Goal: Communication & Community: Answer question/provide support

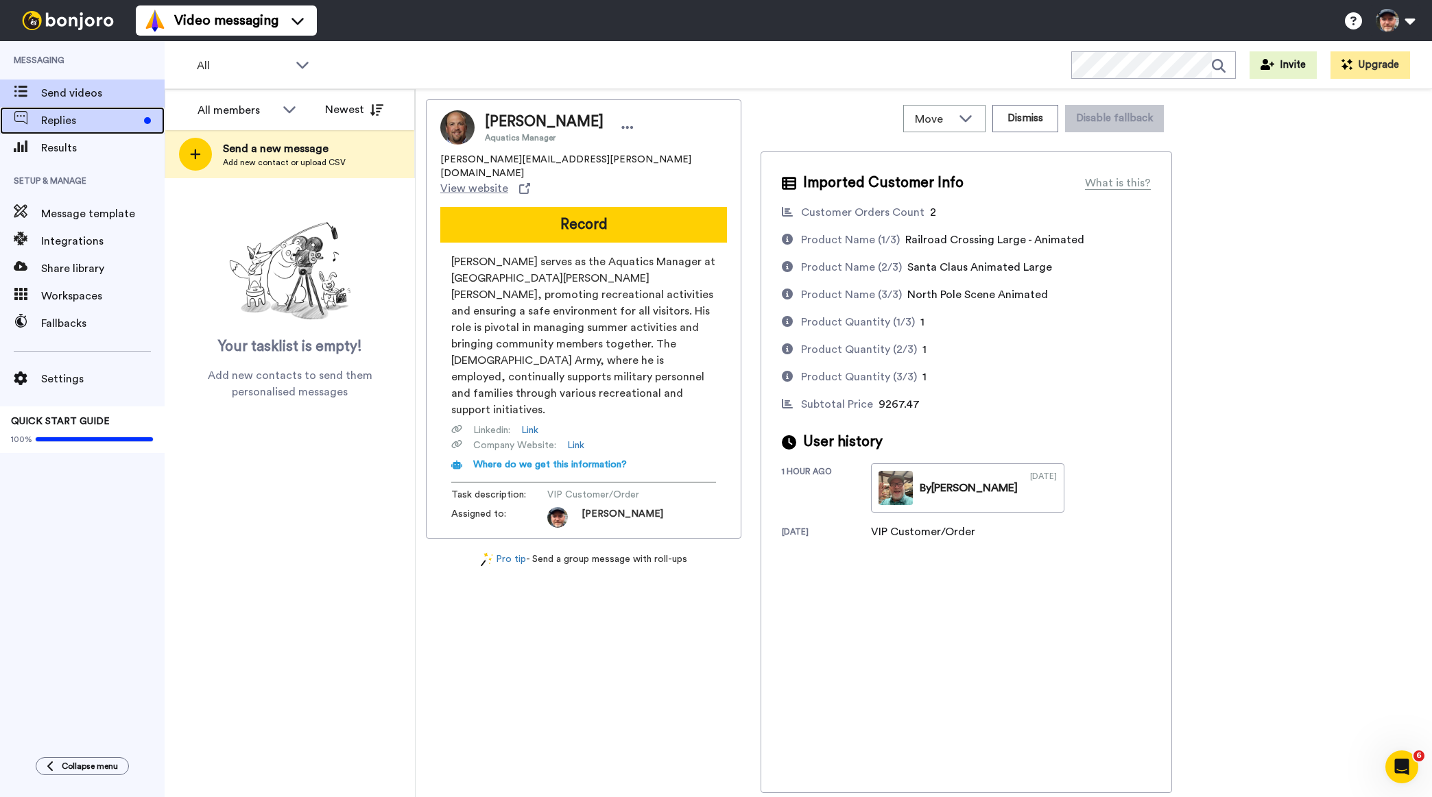
click at [95, 119] on span "Replies" at bounding box center [89, 120] width 97 height 16
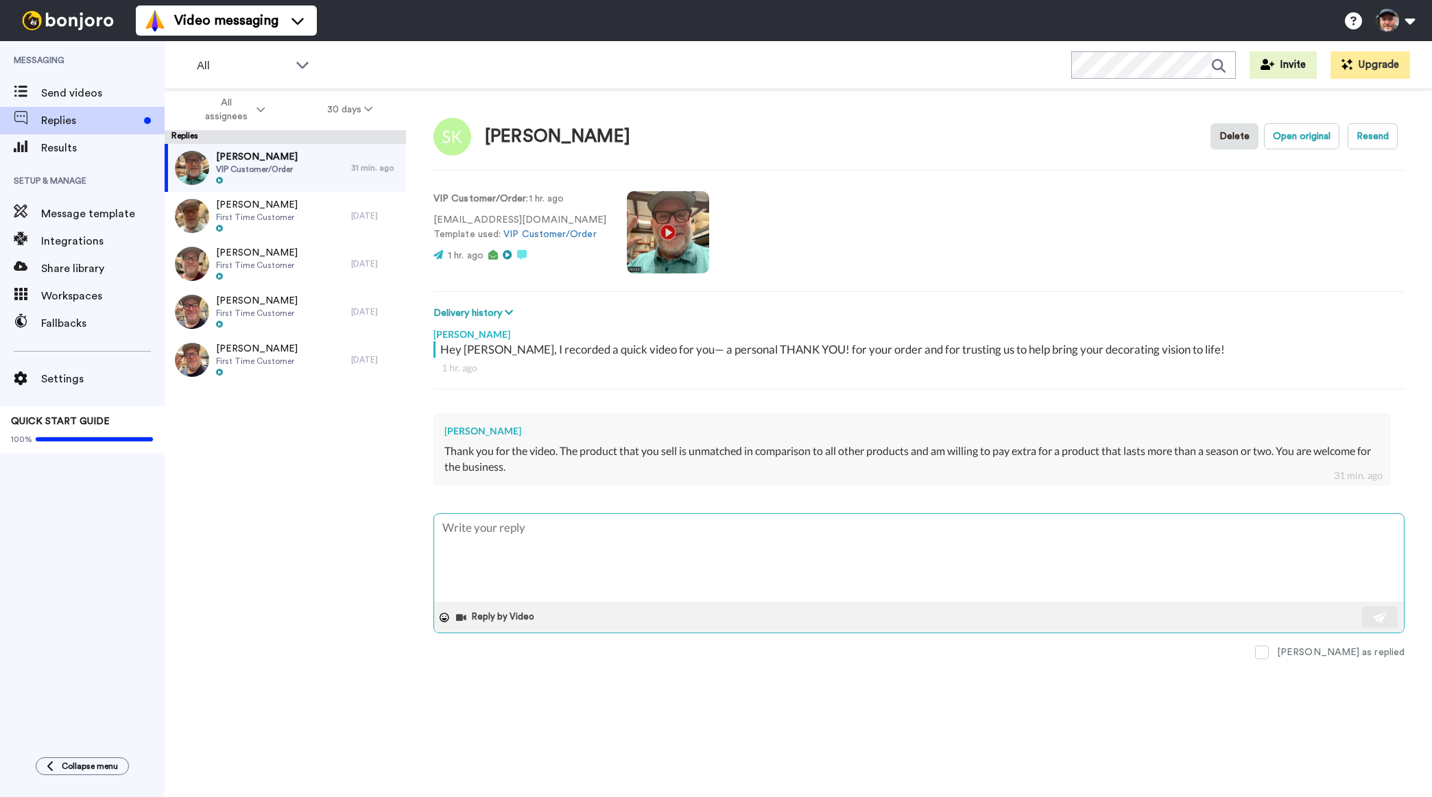
click at [666, 545] on textarea at bounding box center [918, 558] width 969 height 88
type textarea "x"
type textarea "T"
type textarea "x"
type textarea "Th"
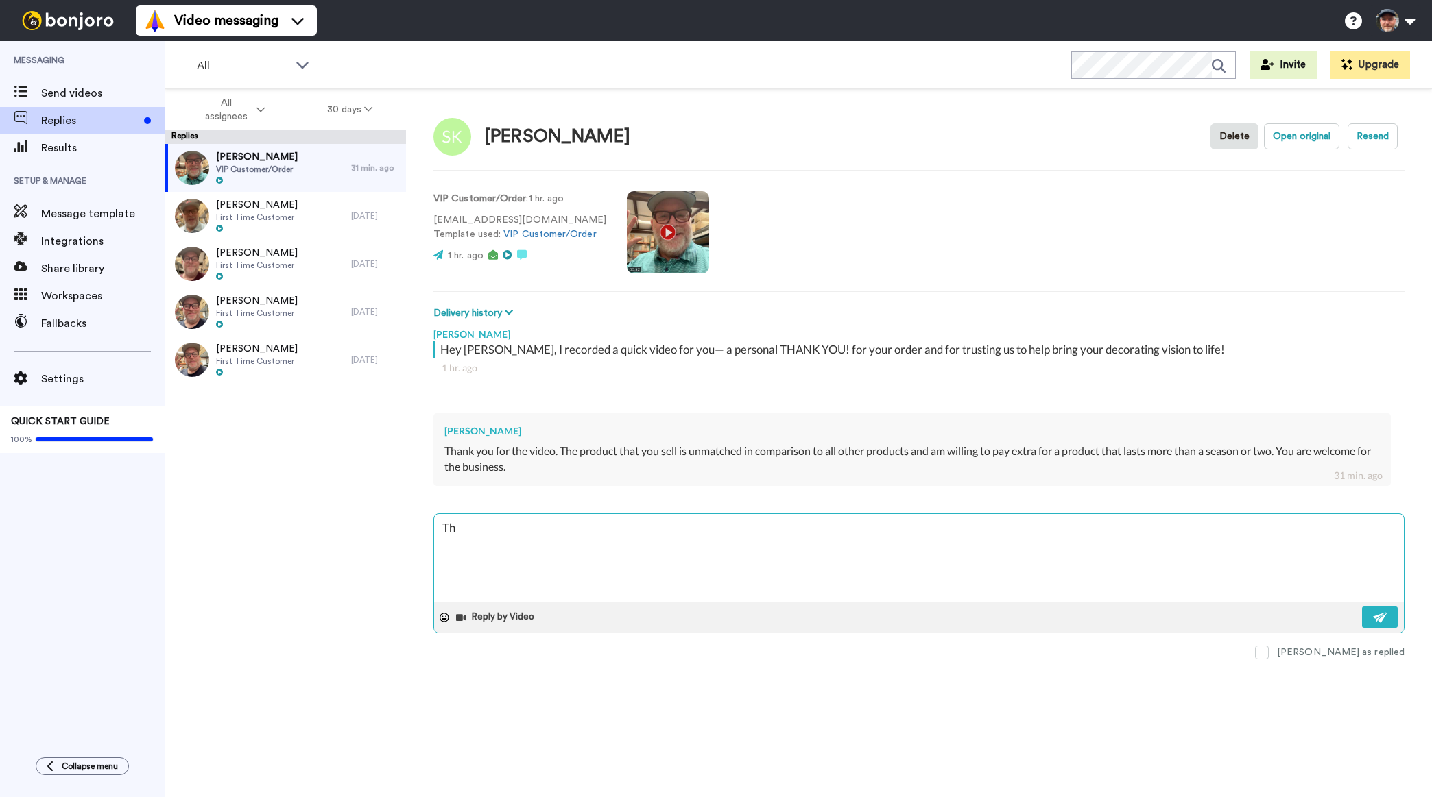
type textarea "x"
type textarea "Tha"
type textarea "x"
type textarea "Than"
type textarea "x"
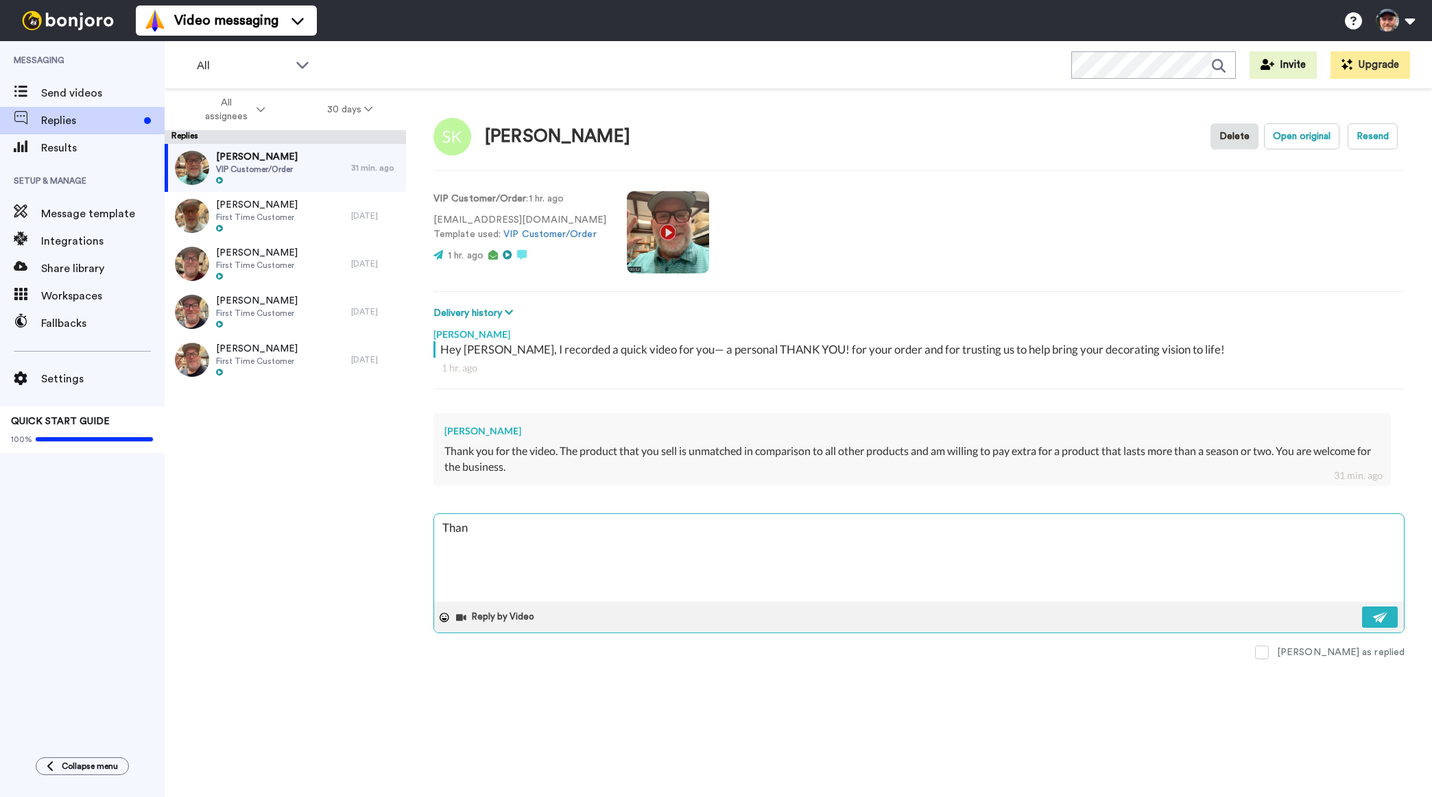
type textarea "Thank"
type textarea "x"
type textarea "Thank y"
type textarea "x"
type textarea "Thank yo"
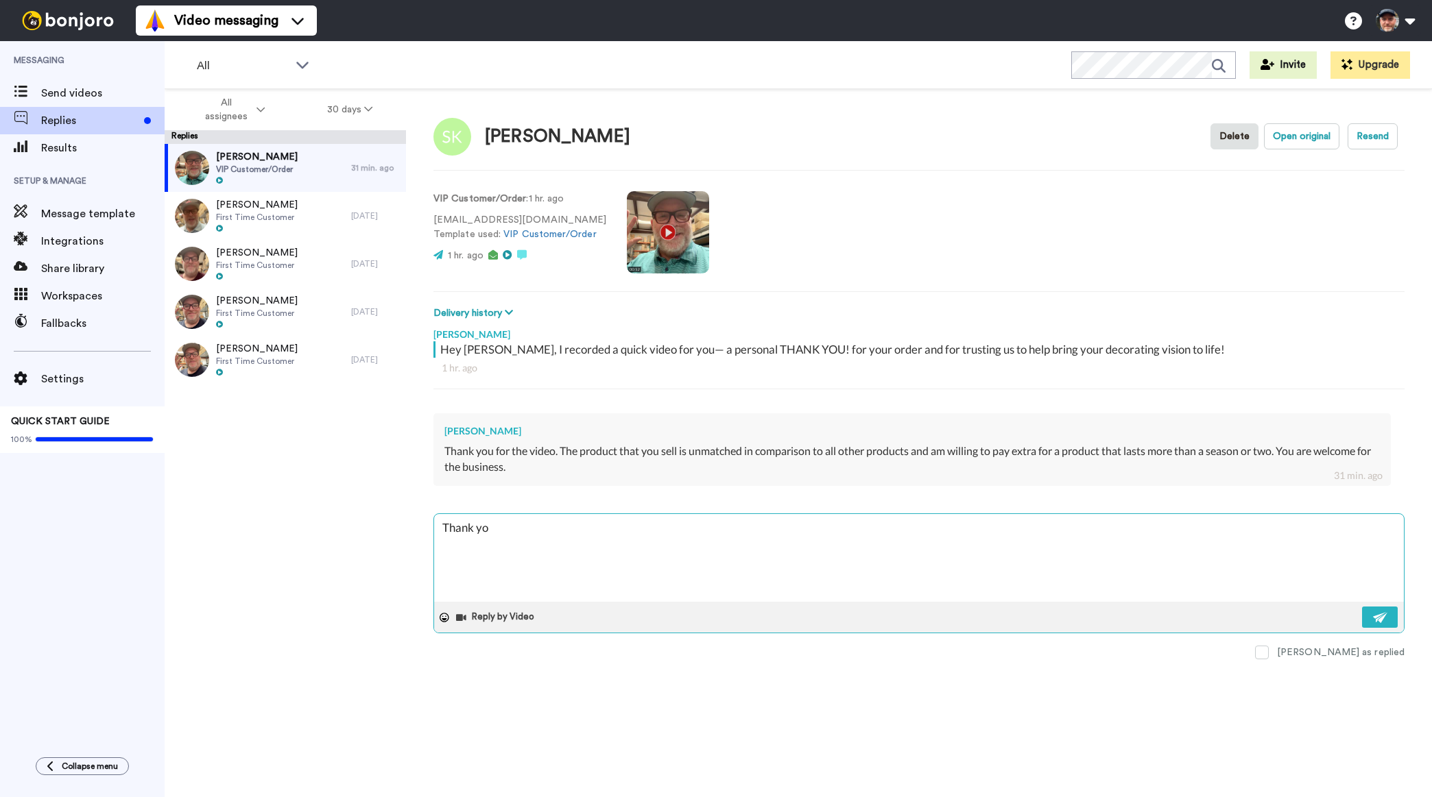
type textarea "x"
type textarea "Thank you"
type textarea "x"
type textarea "Thank you"
type textarea "x"
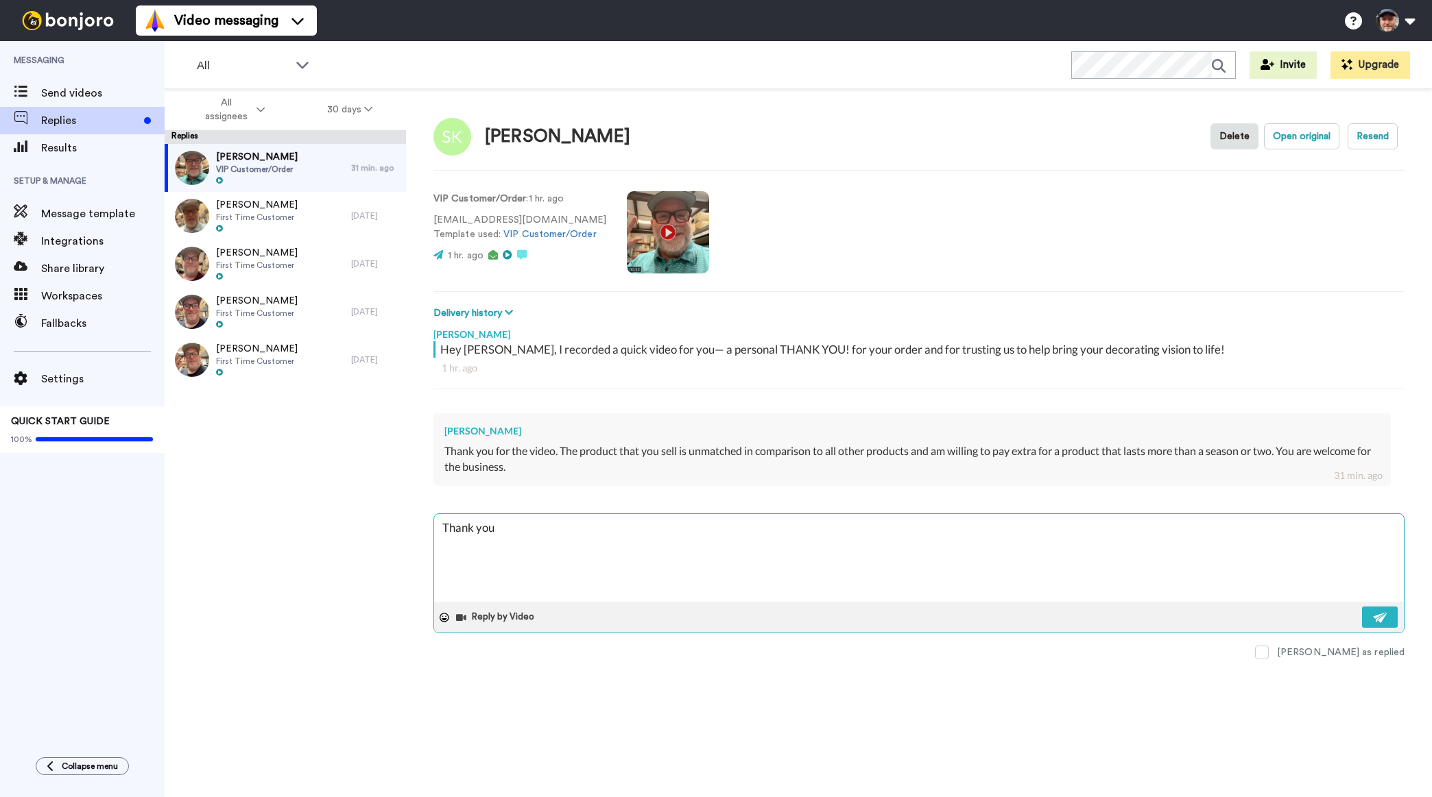
type textarea "Thank you S"
type textarea "x"
type textarea "Thank you St"
type textarea "x"
type textarea "Thank you Ste"
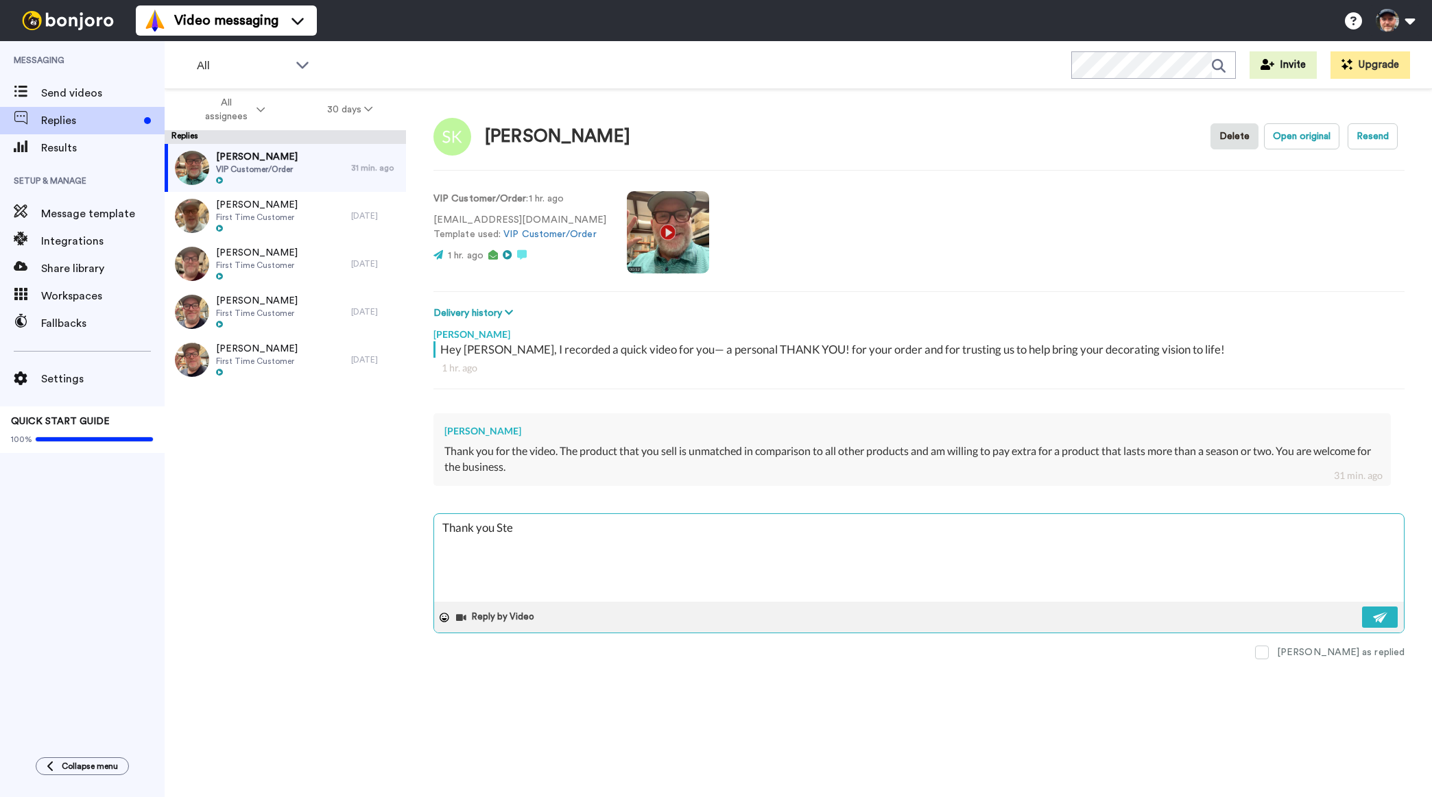
type textarea "x"
type textarea "Thank you Stev"
type textarea "x"
type textarea "Thank you Steve"
type textarea "x"
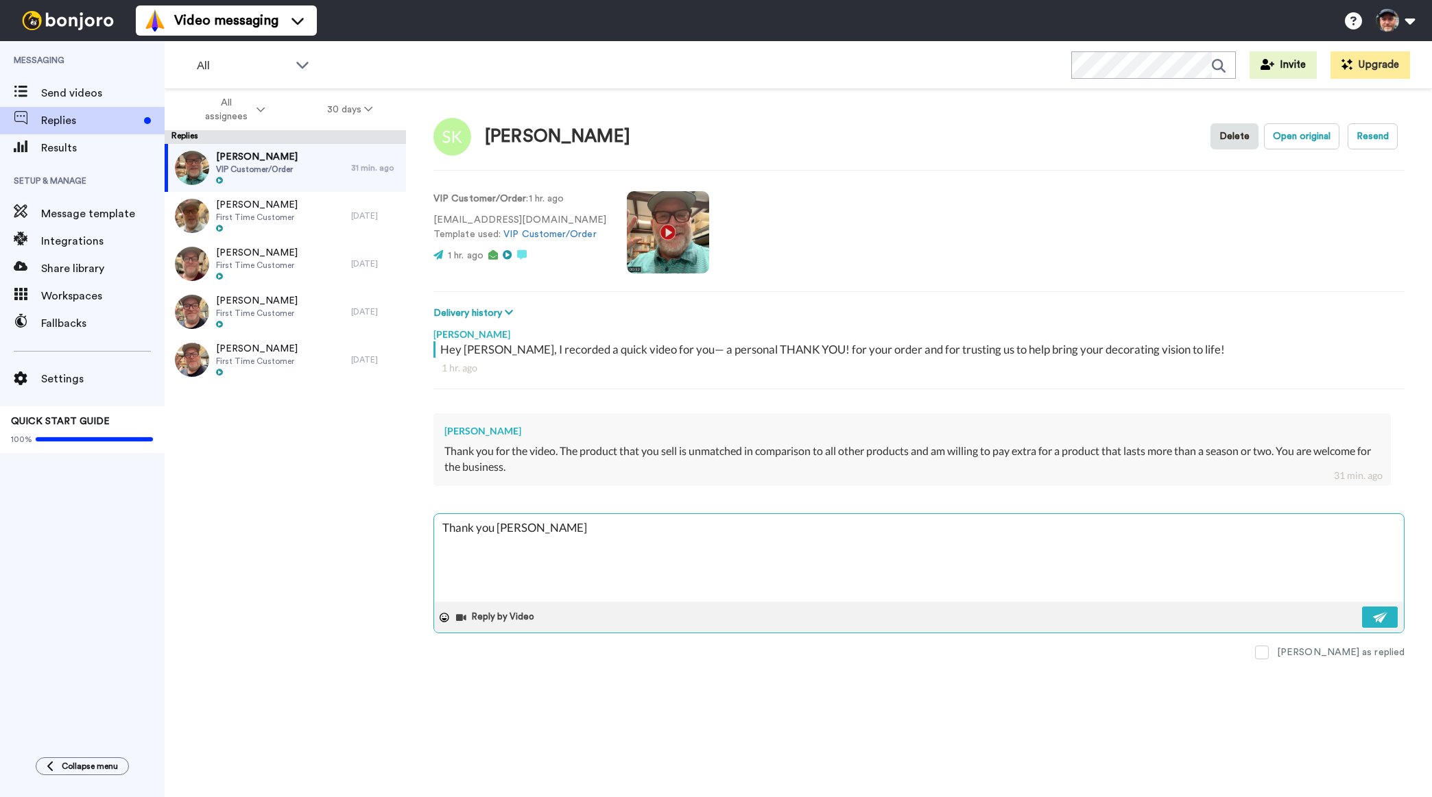
type textarea "Thank you Steve!"
type textarea "x"
type textarea "Thank you Steve!"
type textarea "x"
type textarea "Thank you Steve! T"
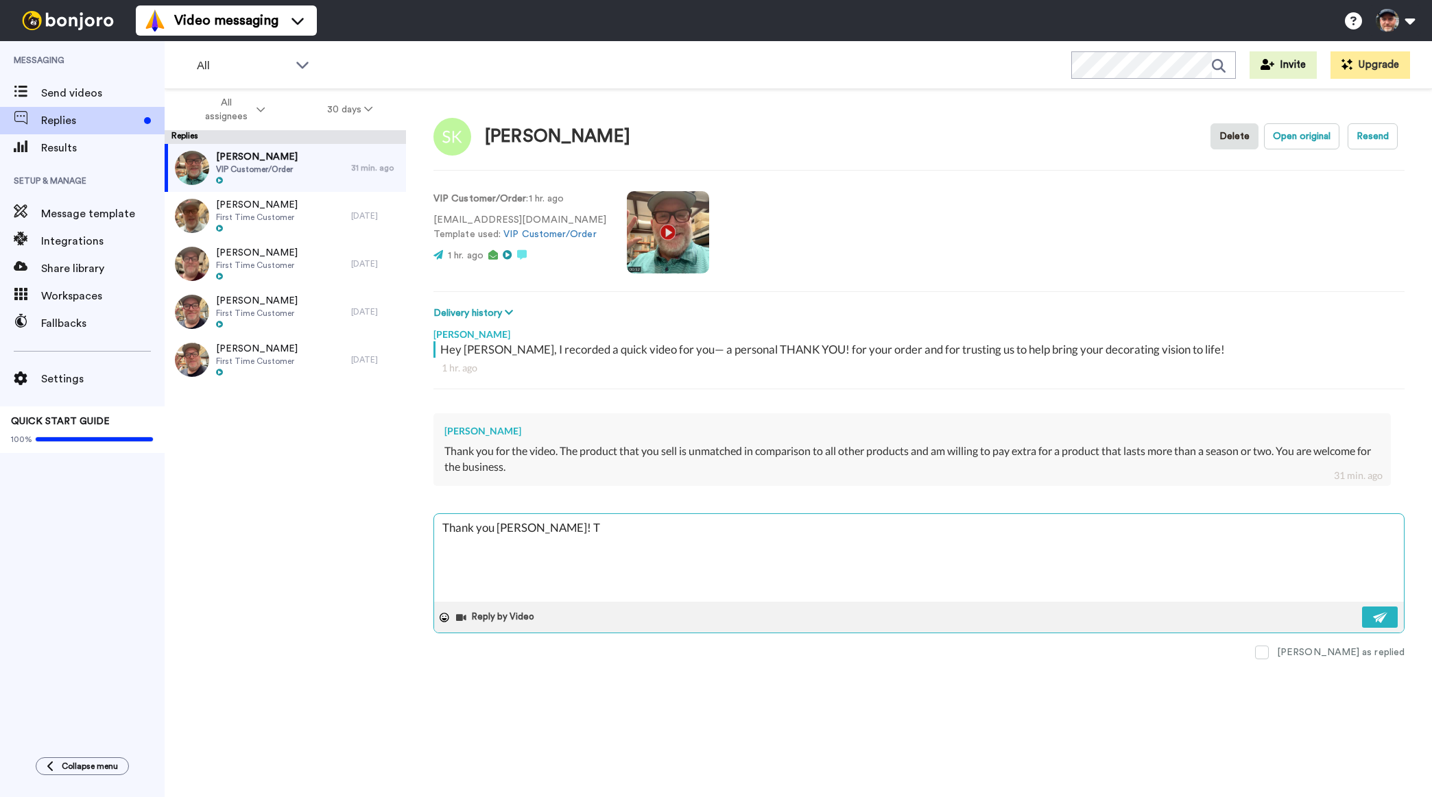
type textarea "x"
type textarea "Thank you Steve! Th"
type textarea "x"
type textarea "Thank you Steve! Tha"
type textarea "x"
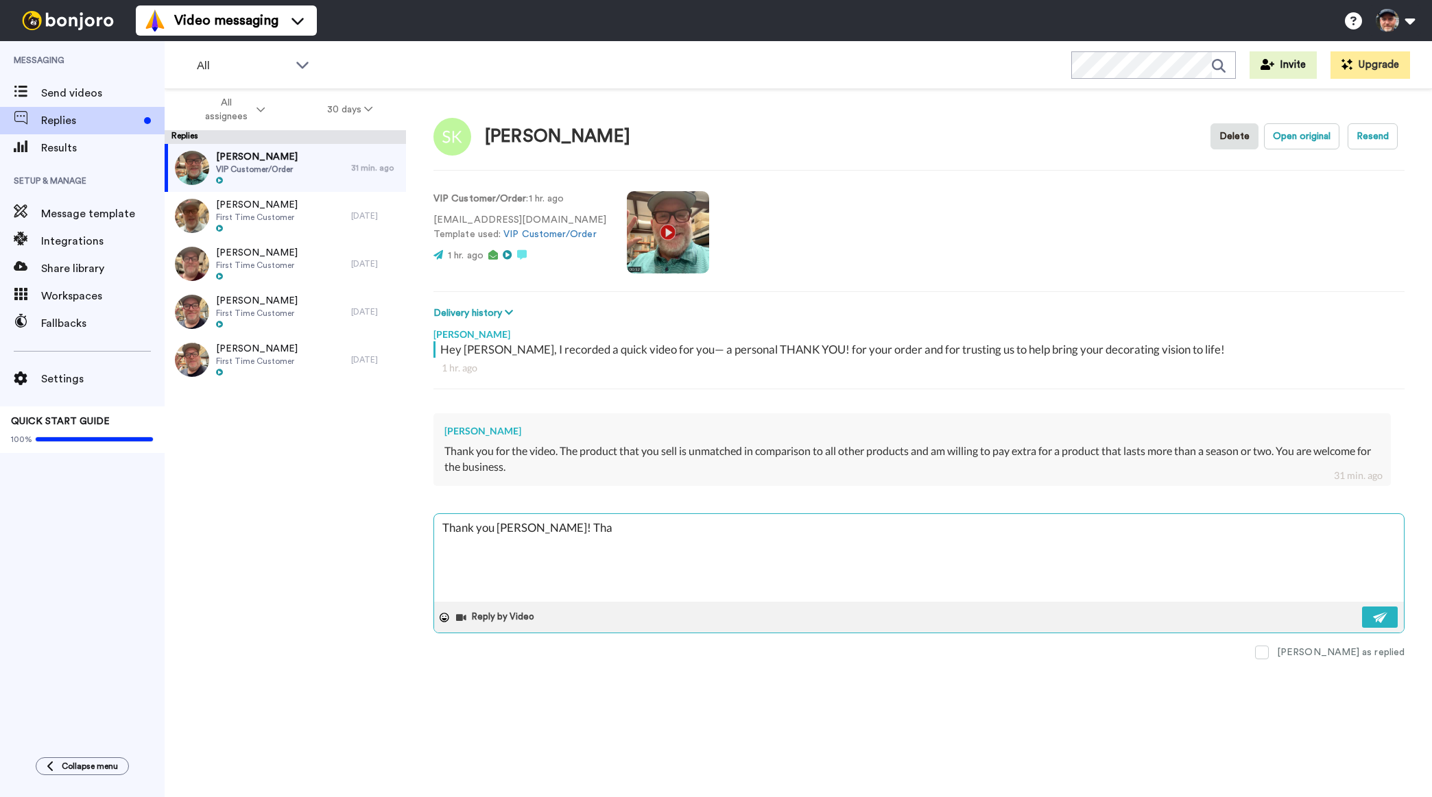
type textarea "Thank you Steve! That"
type textarea "x"
type textarea "Thank you Steve! That"
type textarea "x"
type textarea "Thank you Steve! That i"
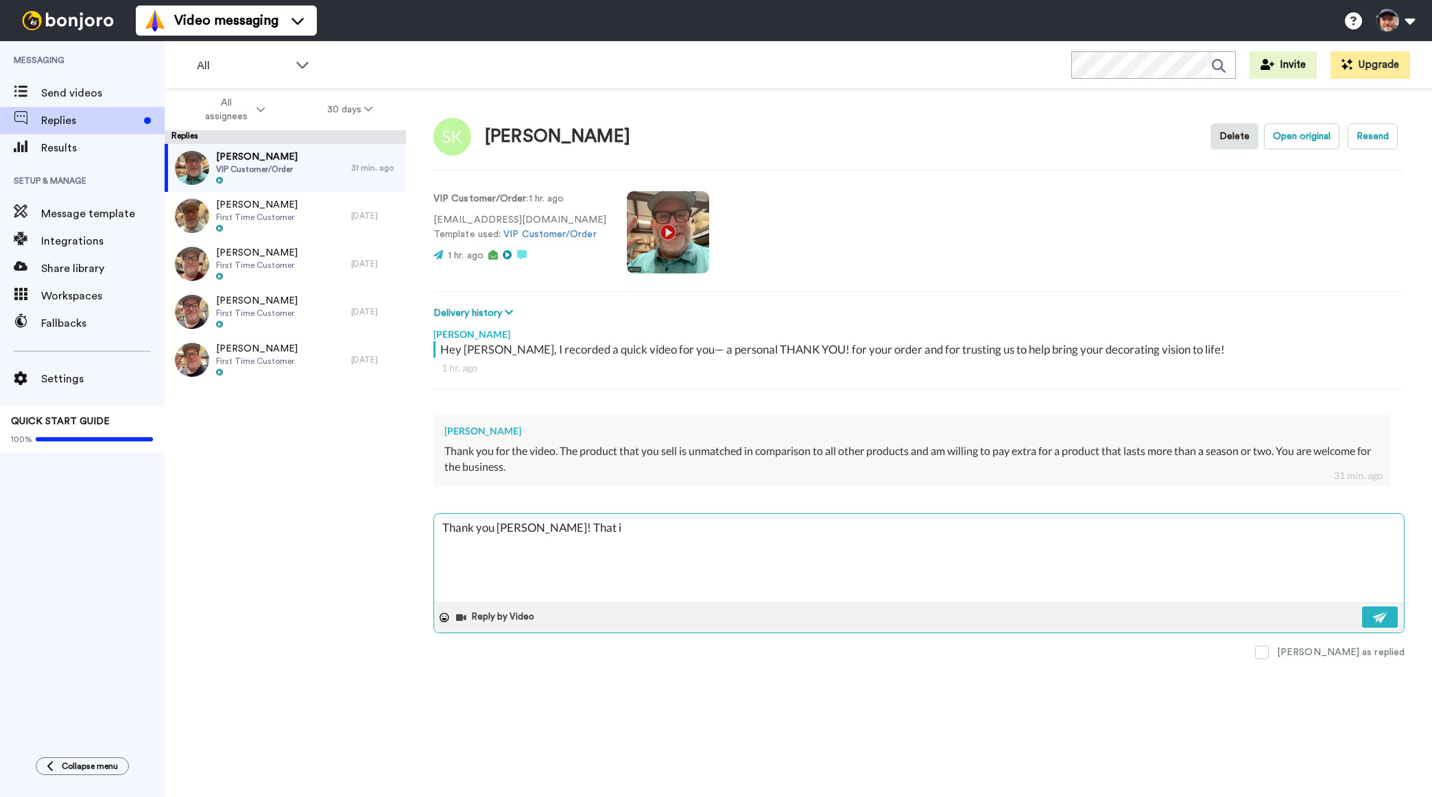
type textarea "x"
type textarea "Thank you Steve! That is"
type textarea "x"
type textarea "Thank you Steve! That is"
type textarea "x"
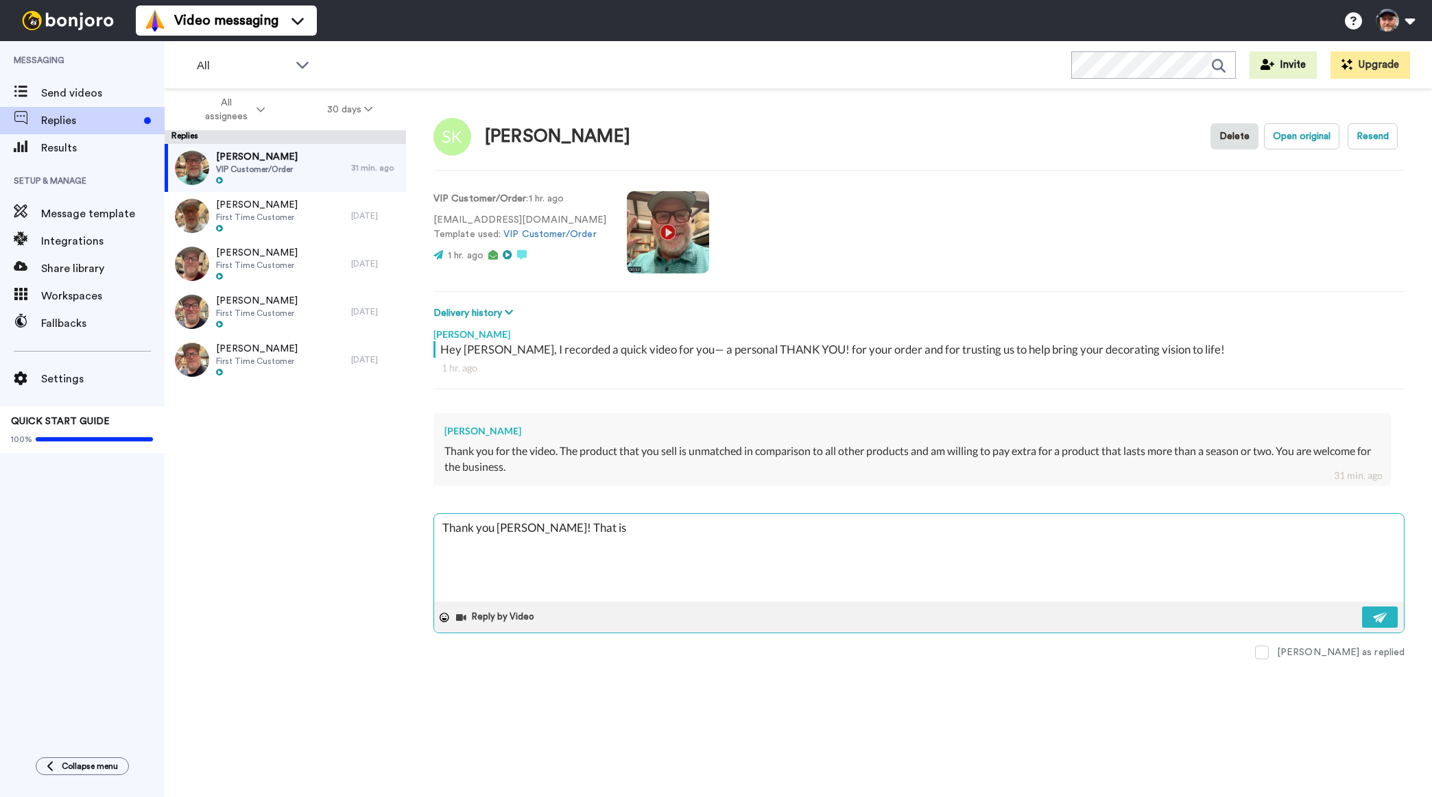
type textarea "Thank you Steve! That is s"
type textarea "x"
type textarea "Thank you Steve! That is so"
type textarea "x"
type textarea "Thank you Steve! That is so"
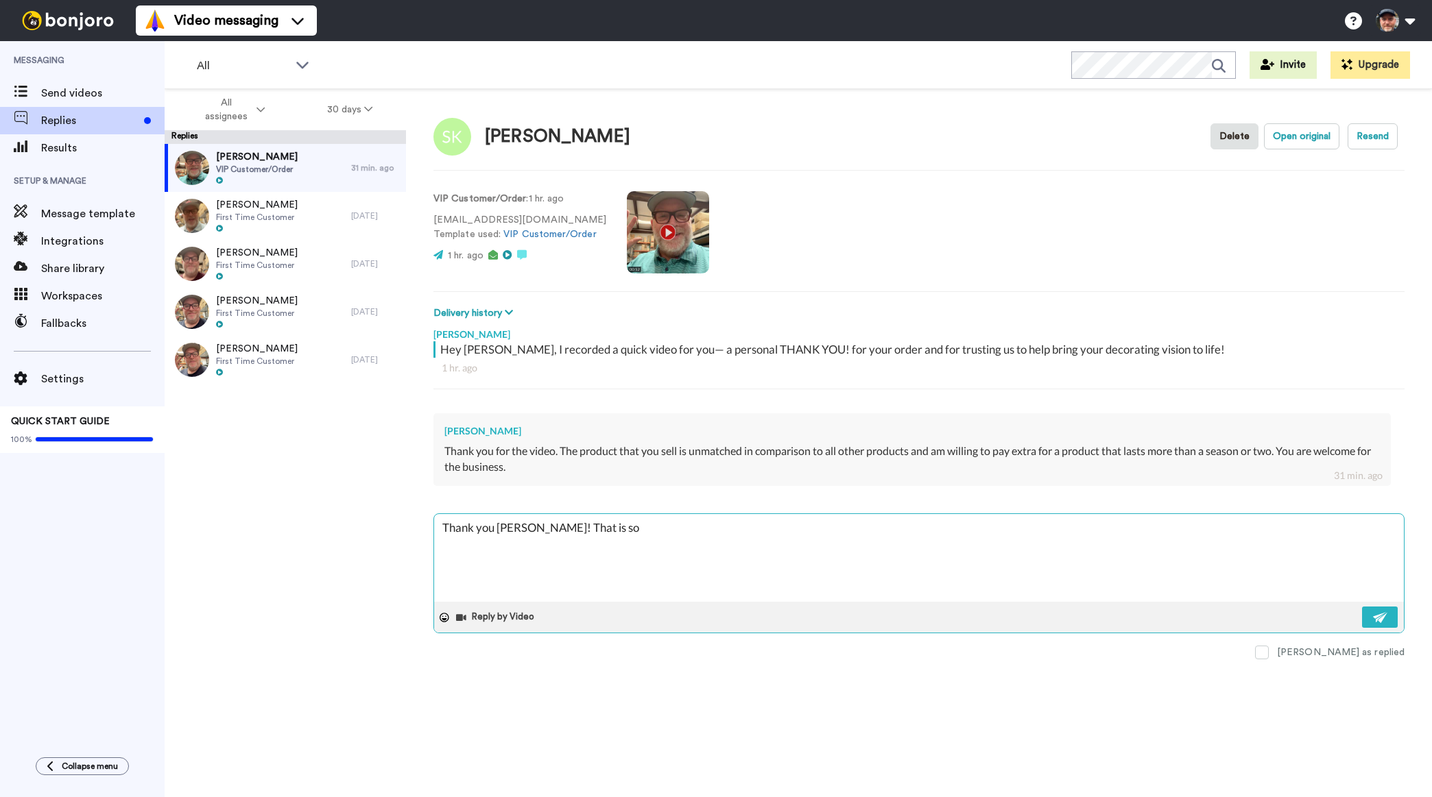
type textarea "x"
type textarea "Thank you Steve! That is so g"
type textarea "x"
type textarea "Thank you Steve! That is so gr"
type textarea "x"
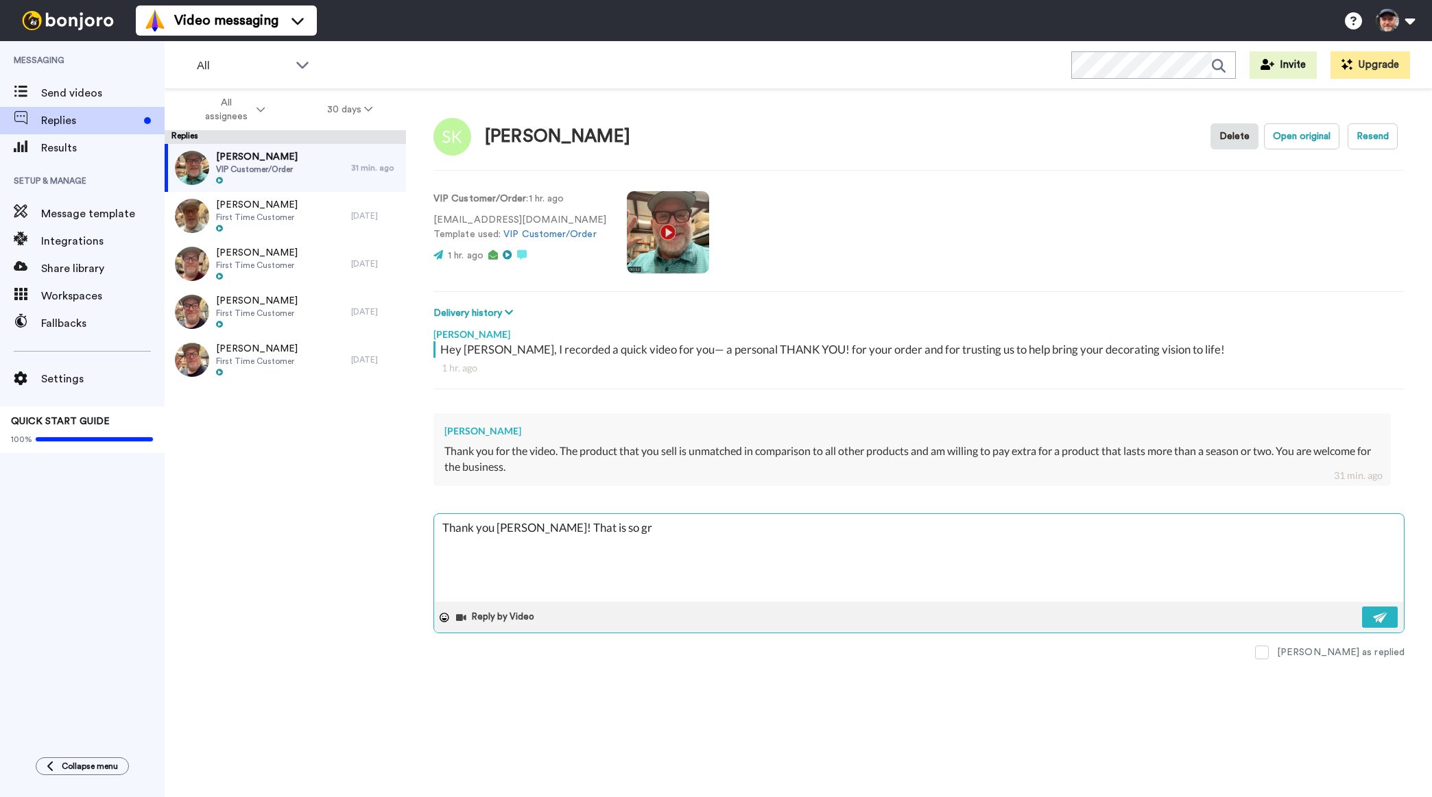
type textarea "Thank you Steve! That is so gre"
type textarea "x"
type textarea "Thank you Steve! That is so grea"
type textarea "x"
type textarea "Thank you Steve! That is so great"
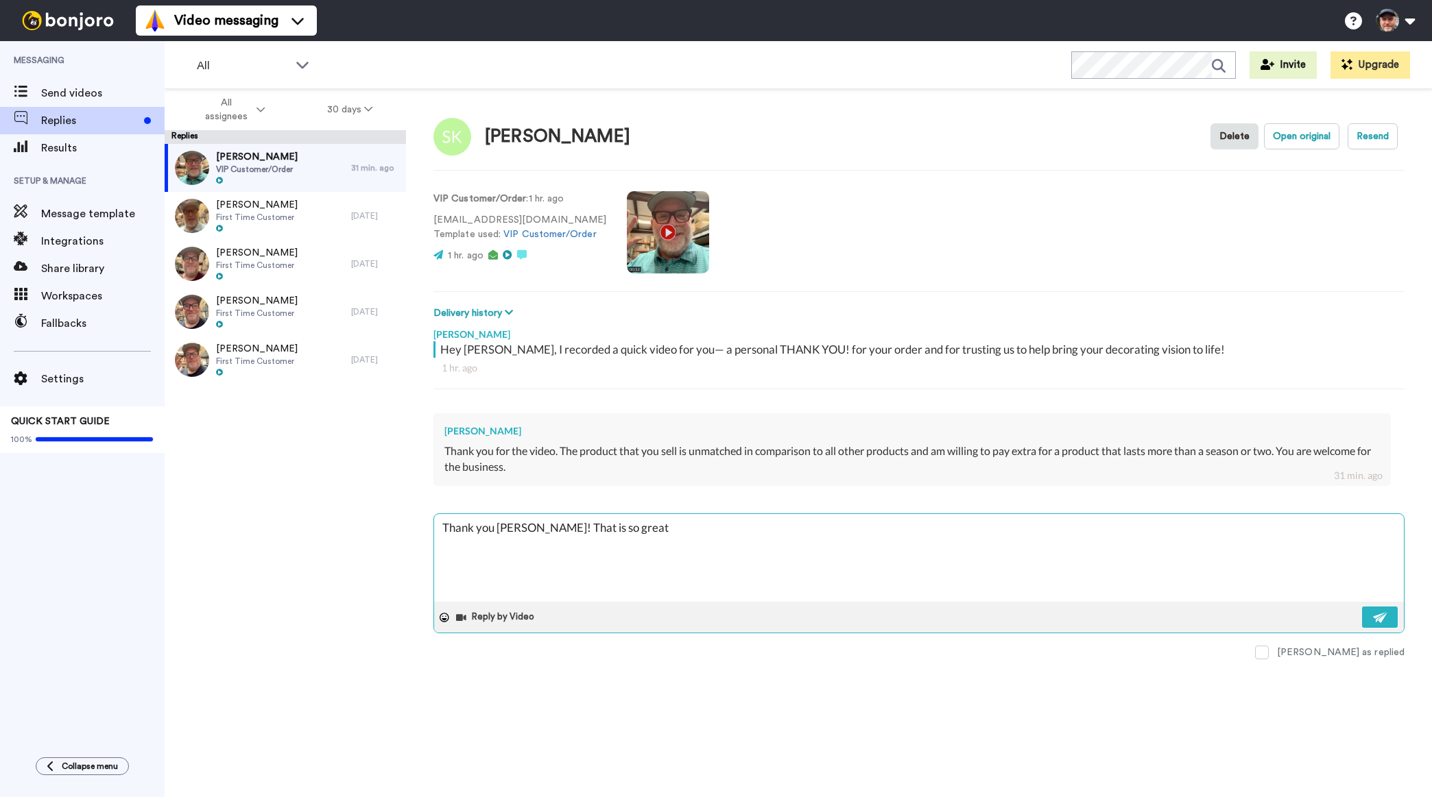
type textarea "x"
type textarea "Thank you Steve! That is so great"
type textarea "x"
type textarea "Thank you Steve! That is so great t"
type textarea "x"
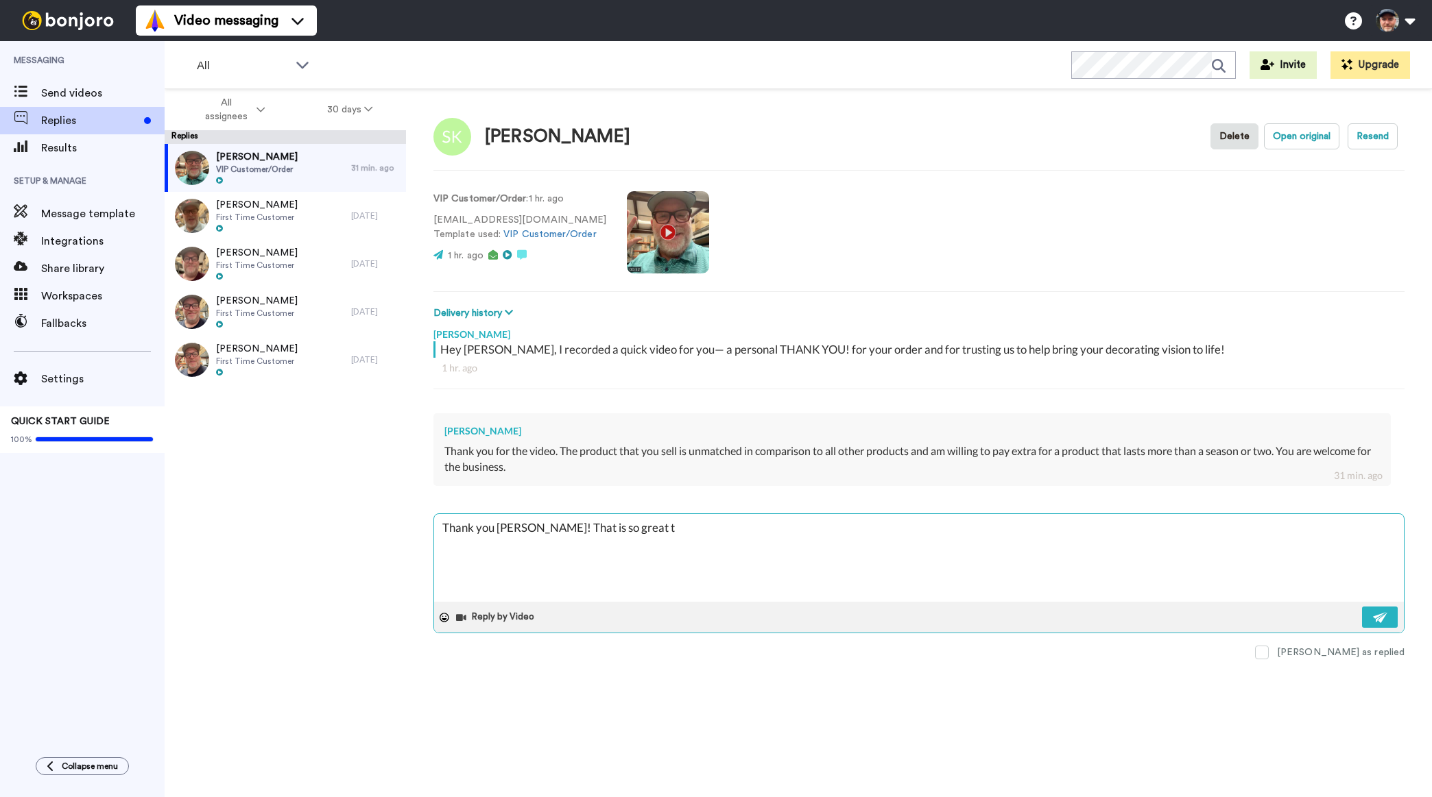
type textarea "Thank you Steve! That is so great to"
type textarea "x"
type textarea "Thank you Steve! That is so great to"
type textarea "x"
type textarea "Thank you Steve! That is so great to h"
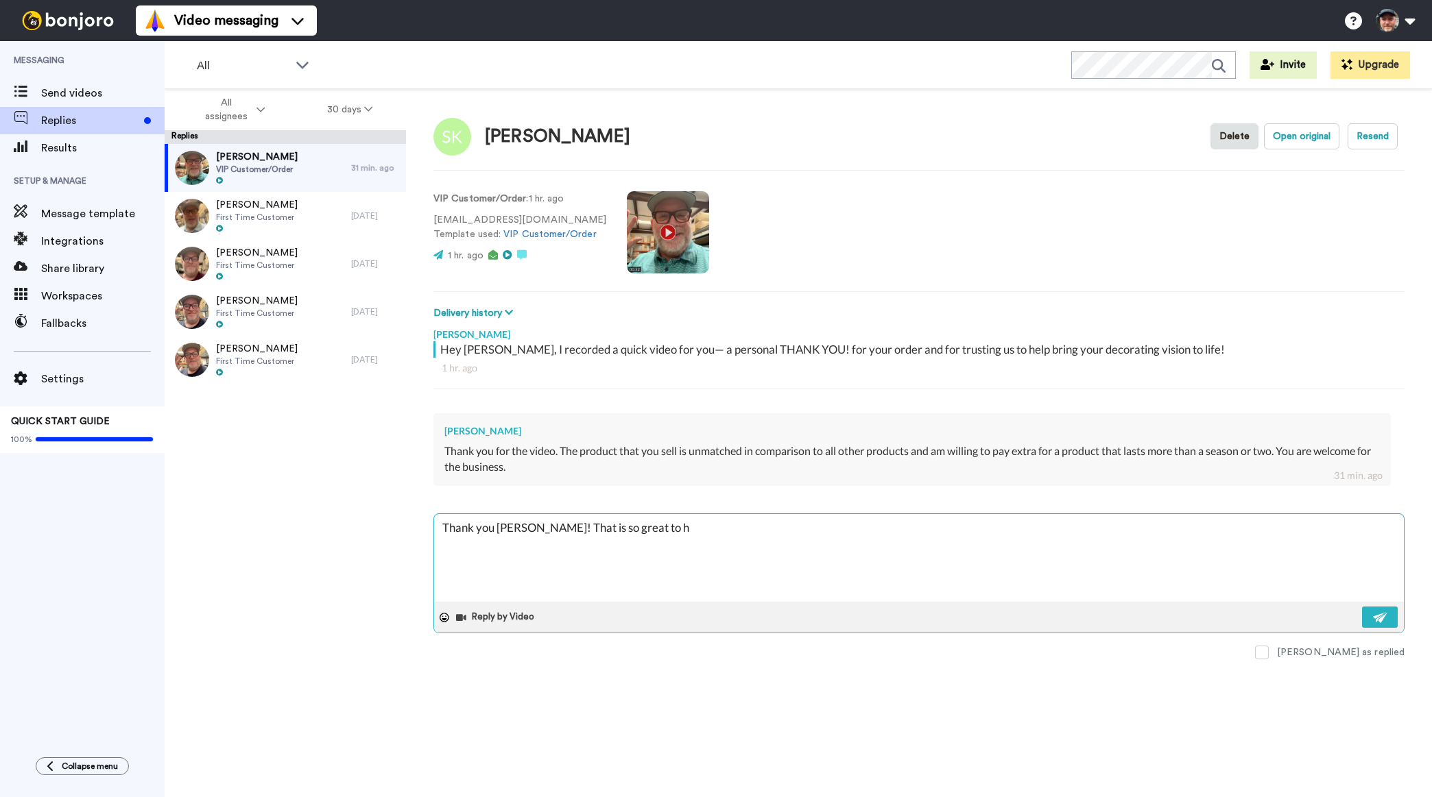
type textarea "x"
type textarea "Thank you Steve! That is so great to he"
type textarea "x"
type textarea "Thank you Steve! That is so great to hea"
type textarea "x"
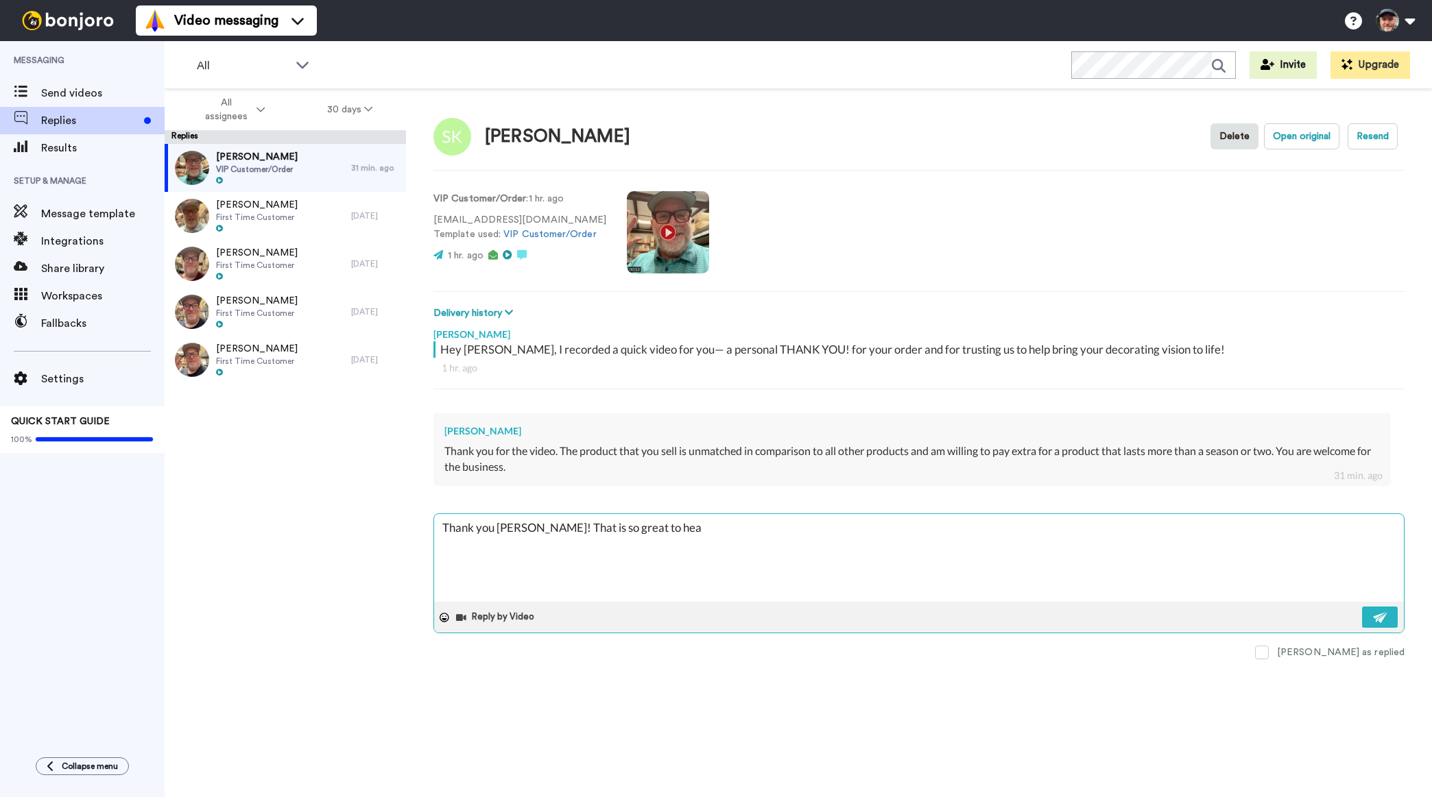
type textarea "Thank you Steve! That is so great to hear"
type textarea "x"
type textarea "Thank you Steve! That is so great to hear."
type textarea "x"
type textarea "Thank you Steve! That is so great to hear."
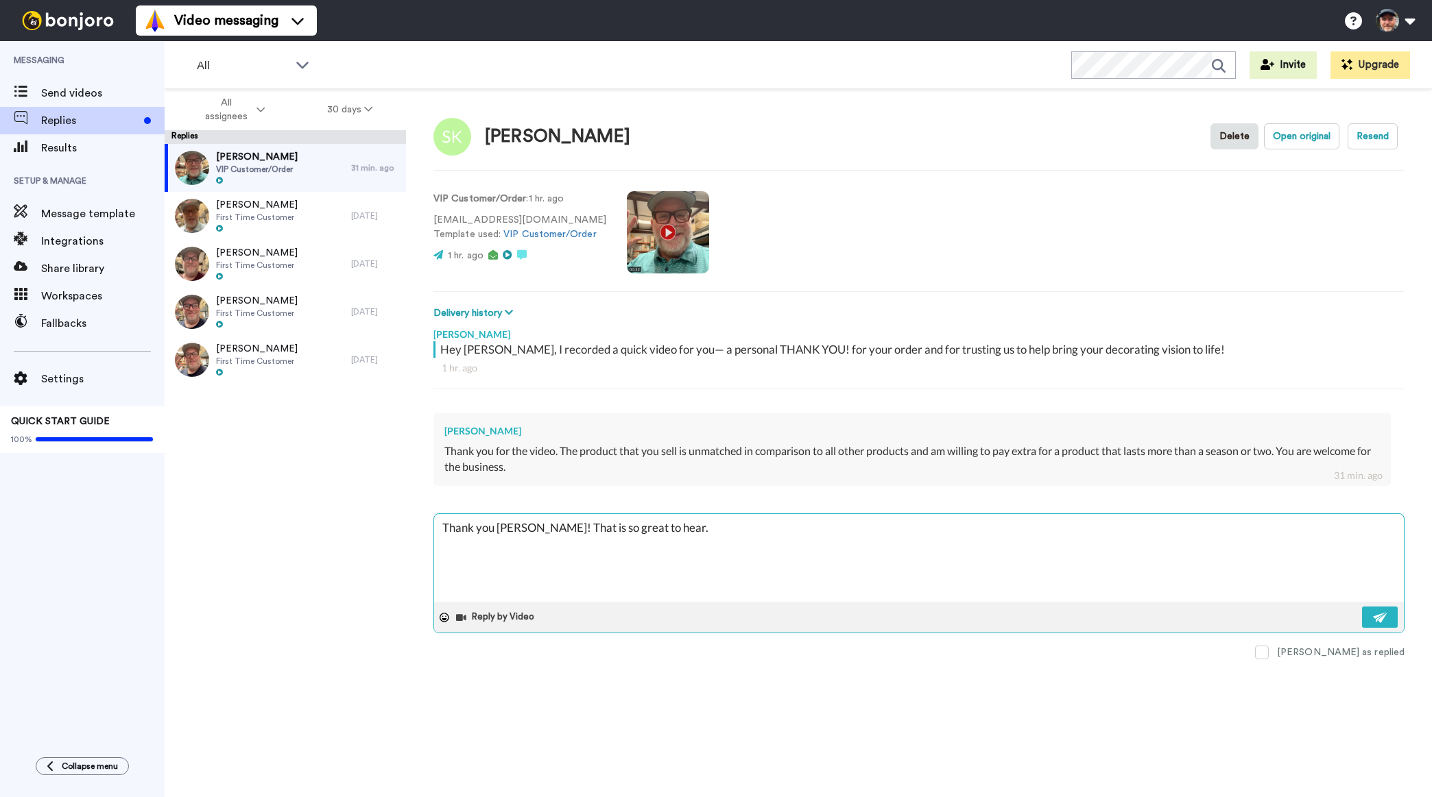
type textarea "x"
type textarea "Thank you Steve! That is so great to hear. I"
type textarea "x"
type textarea "Thank you Steve! That is so great to hear. If"
type textarea "x"
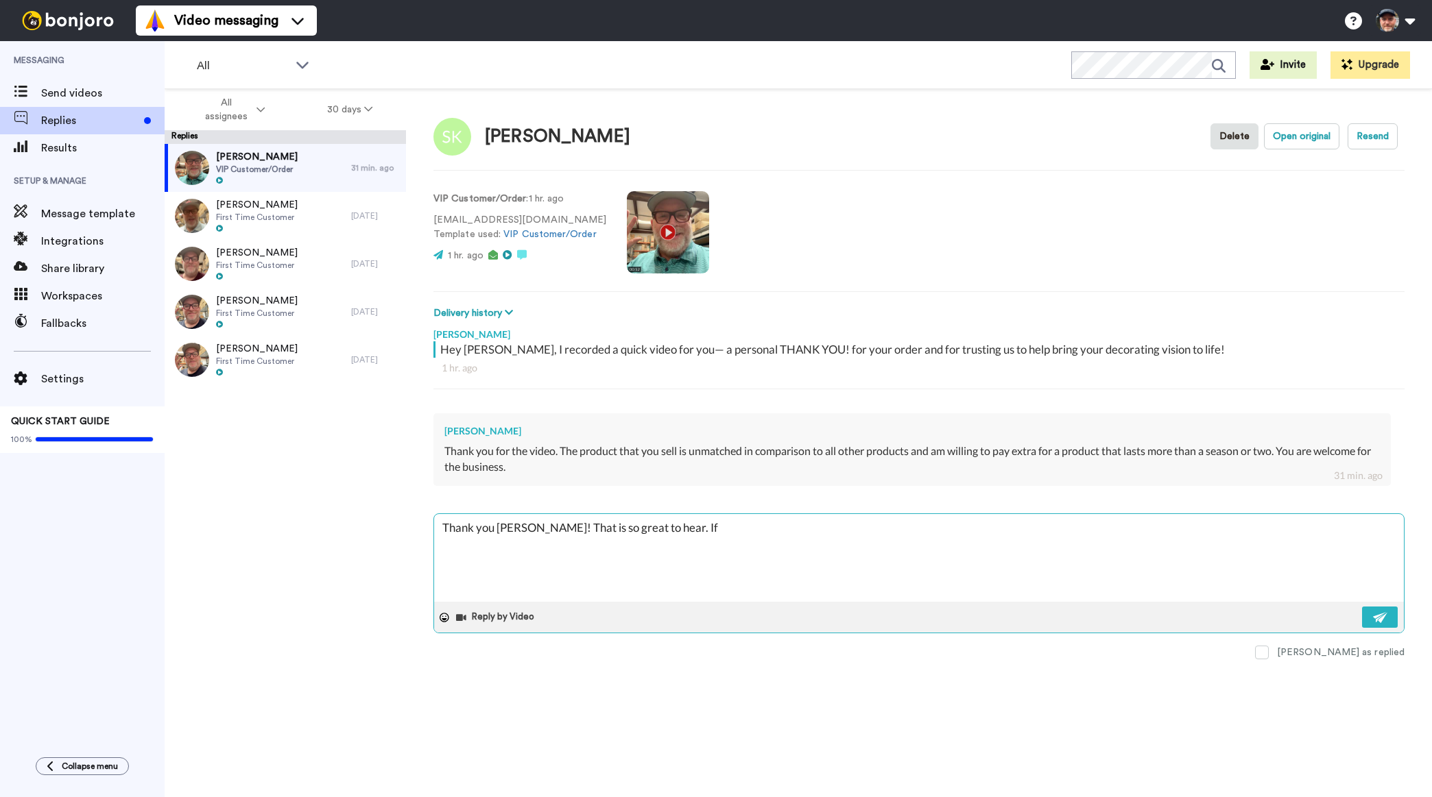
type textarea "Thank you Steve! That is so great to hear. If"
type textarea "x"
type textarea "Thank you Steve! That is so great to hear. If w"
type textarea "x"
type textarea "Thank you Steve! That is so great to hear. If we"
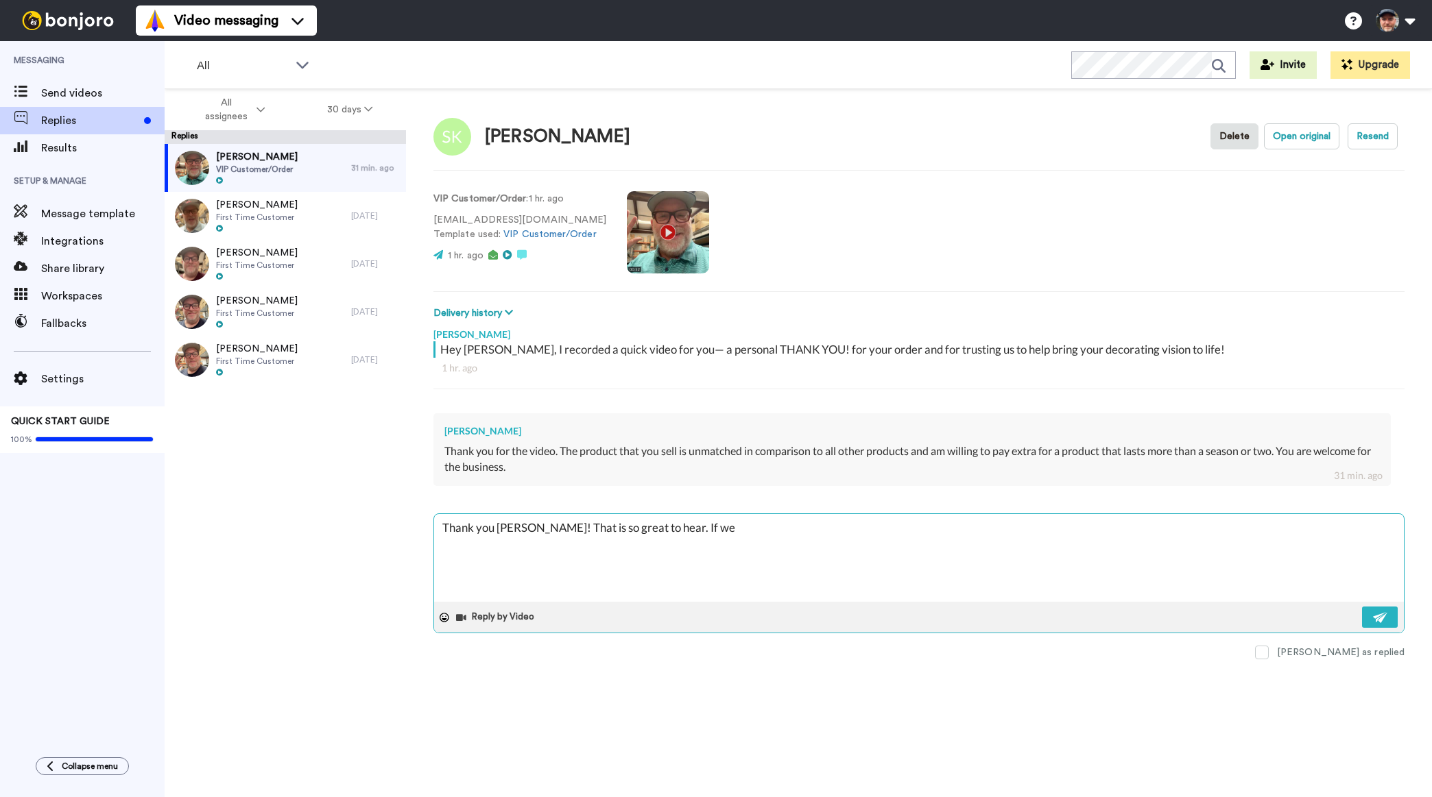
type textarea "x"
type textarea "Thank you Steve! That is so great to hear. If we"
type textarea "x"
type textarea "Thank you Steve! That is so great to hear. If we e"
type textarea "x"
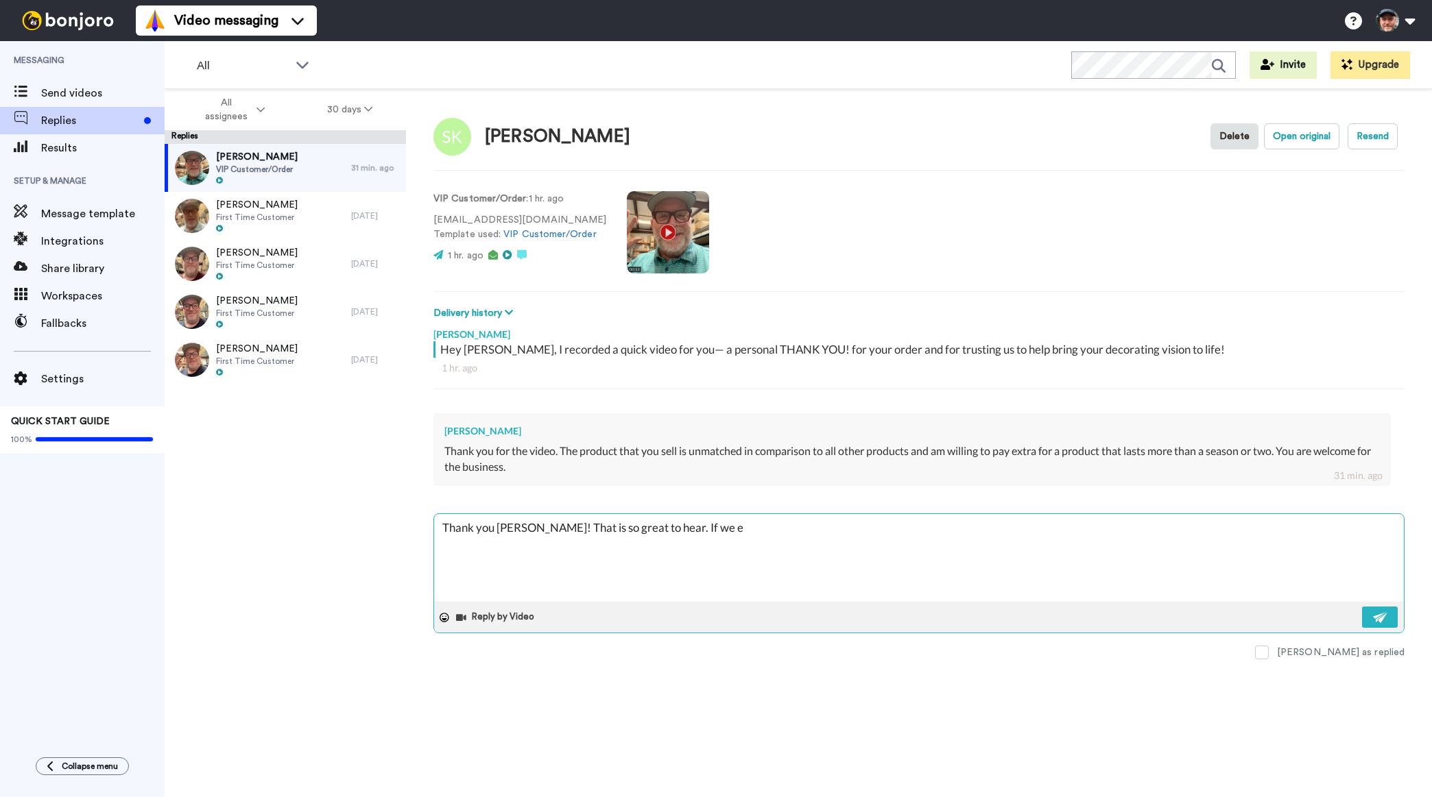
type textarea "Thank you Steve! That is so great to hear. If we ev"
type textarea "x"
type textarea "Thank you Steve! That is so great to hear. If we eve"
type textarea "x"
type textarea "Thank you Steve! That is so great to hear. If we ever"
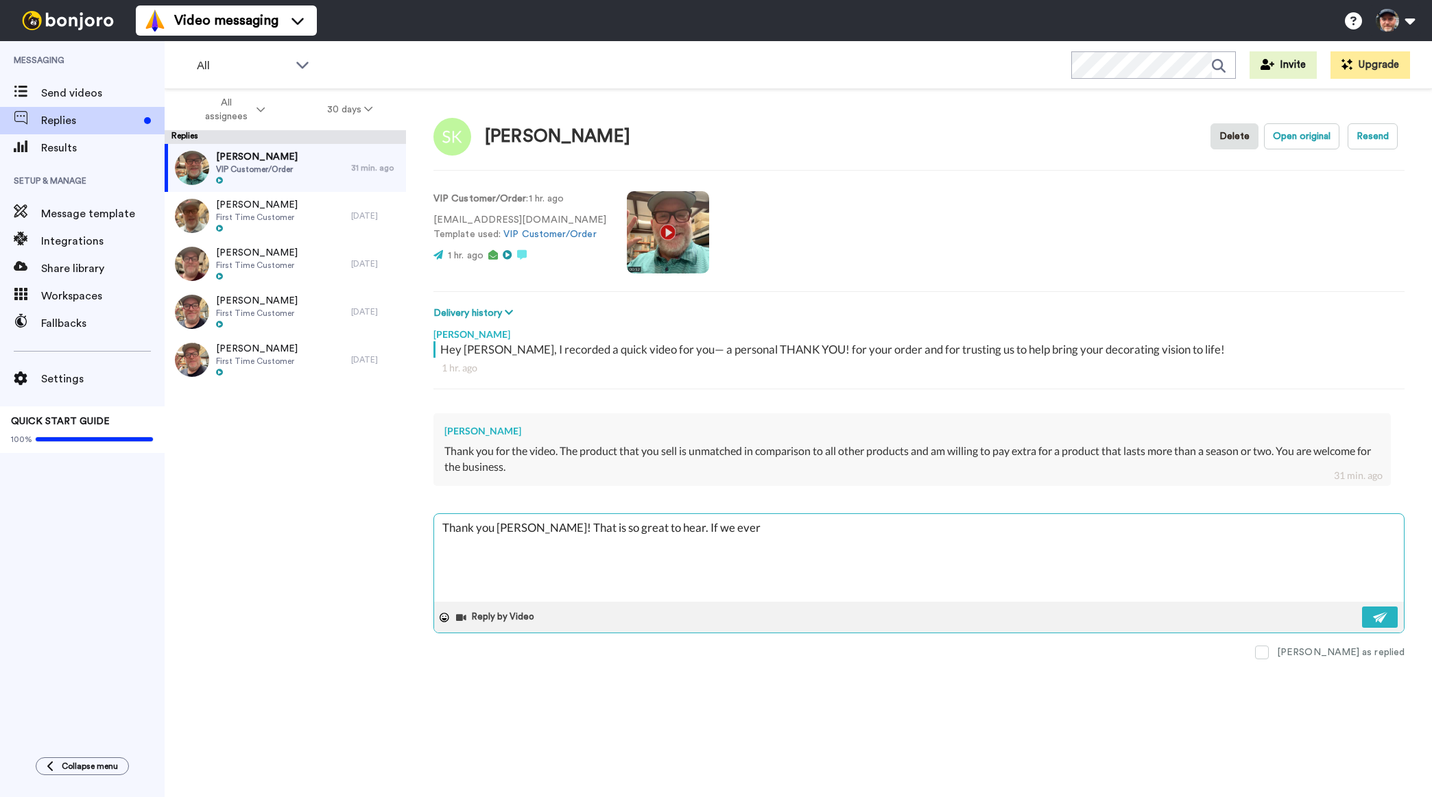
type textarea "x"
type textarea "Thank you Steve! That is so great to hear. If we ever"
type textarea "x"
type textarea "Thank you Steve! That is so great to hear. If we ever s"
type textarea "x"
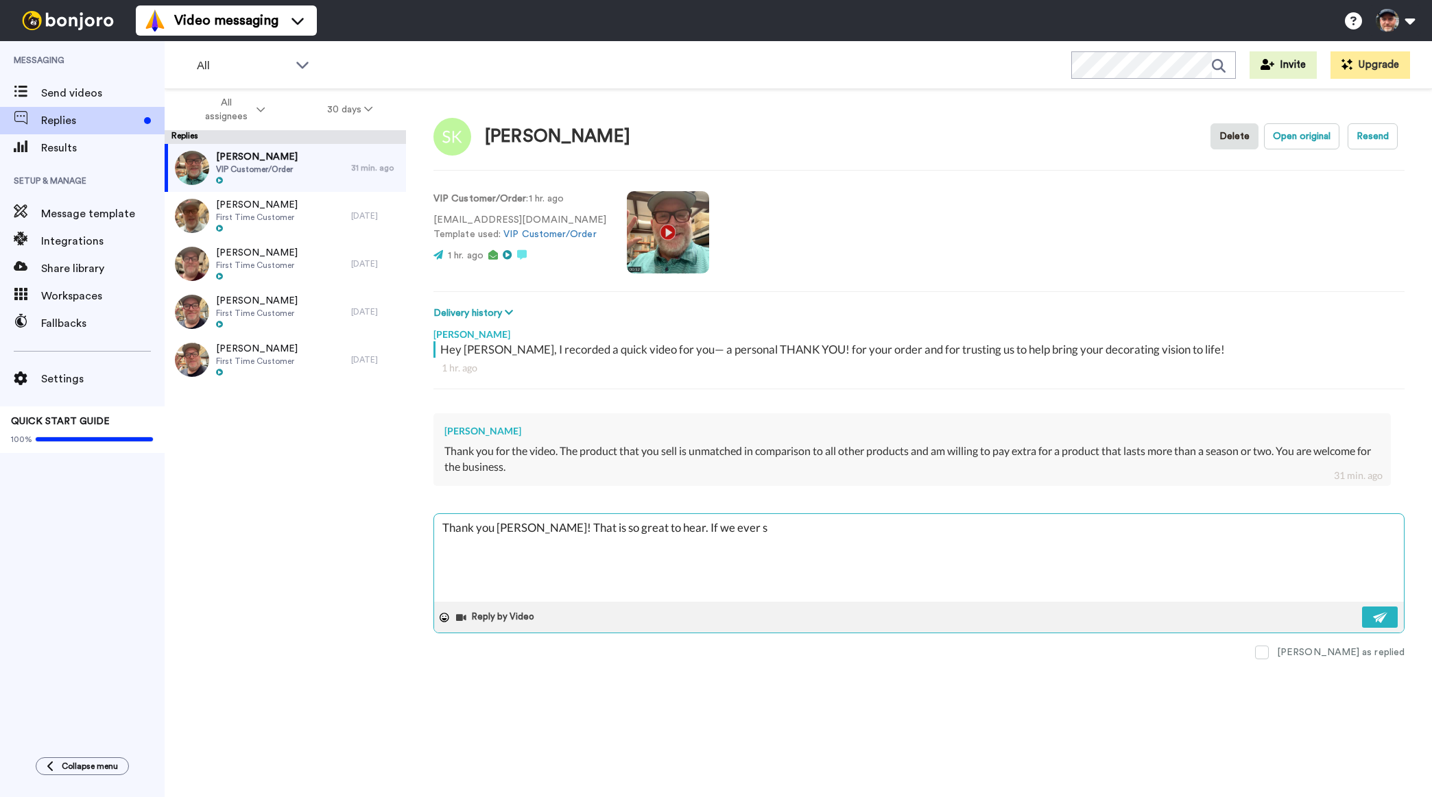
type textarea "Thank you Steve! That is so great to hear. If we ever sl"
type textarea "x"
type textarea "Thank you Steve! That is so great to hear. If we ever sli"
type textarea "x"
type textarea "Thank you Steve! That is so great to hear. If we ever slip"
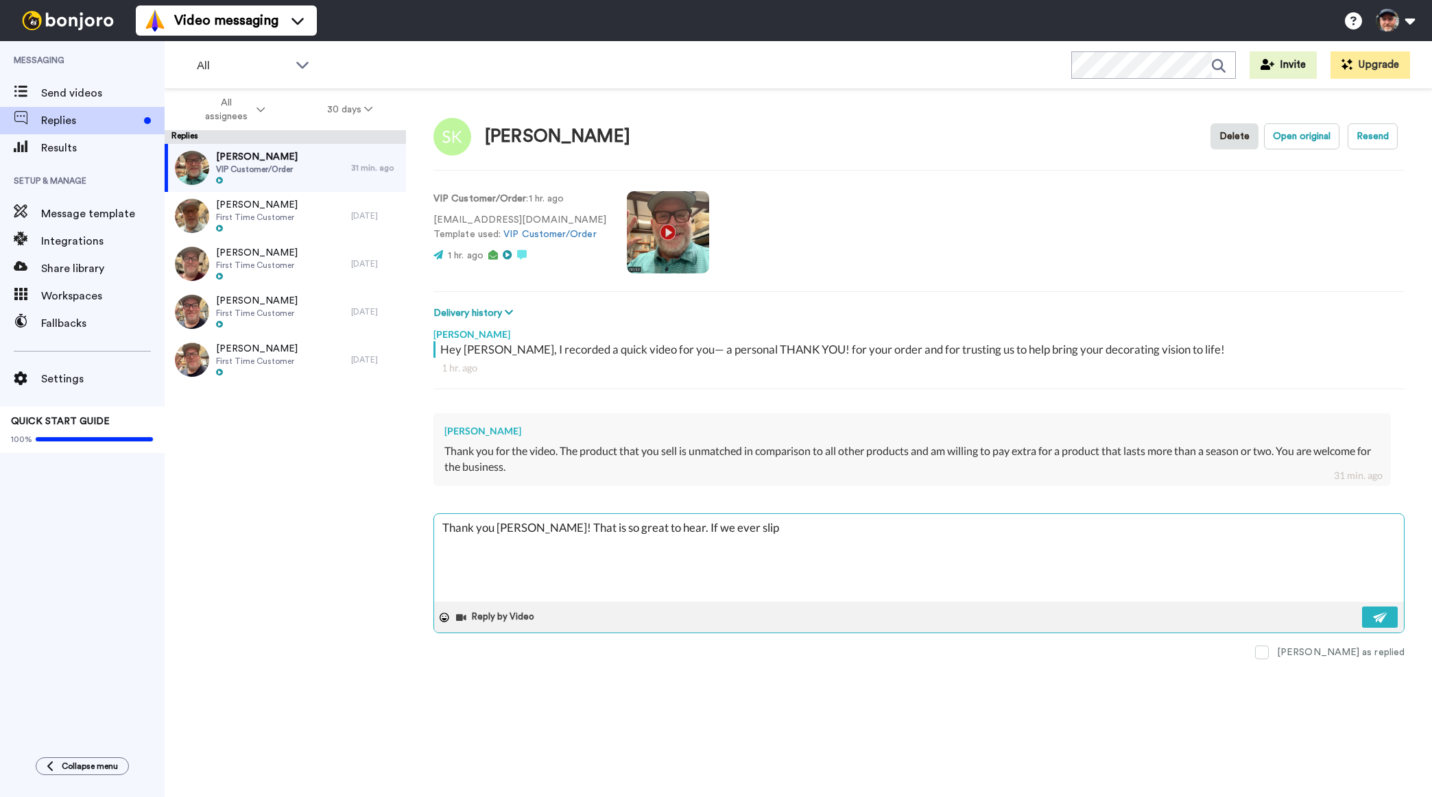
type textarea "x"
type textarea "Thank you Steve! That is so great to hear. If we ever slip"
type textarea "x"
type textarea "Thank you Steve! That is so great to hear. If we ever slip i"
type textarea "x"
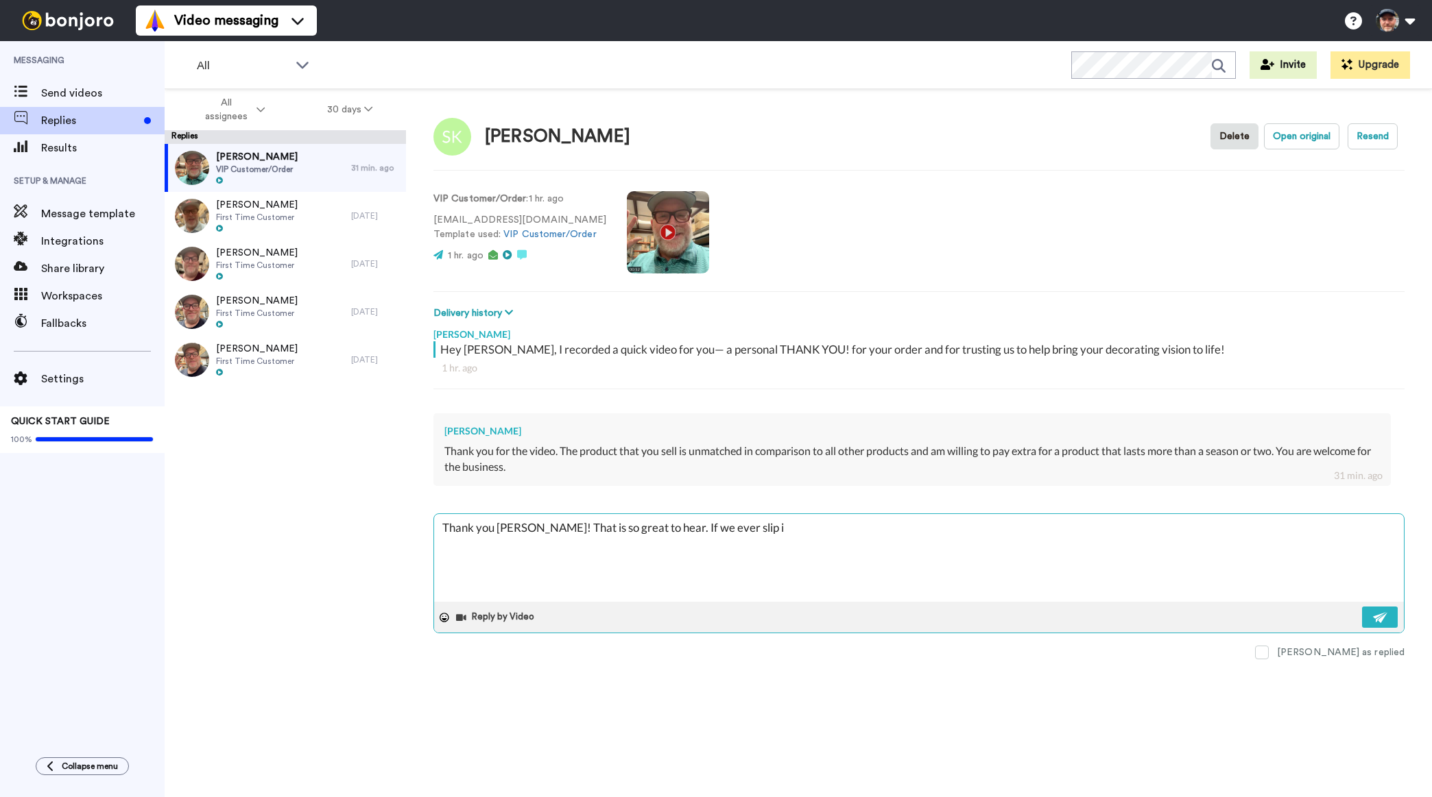
type textarea "Thank you Steve! That is so great to hear. If we ever slip in"
type textarea "x"
type textarea "Thank you Steve! That is so great to hear. If we ever slip in t"
type textarea "x"
type textarea "Thank you Steve! That is so great to hear. If we ever slip in tha"
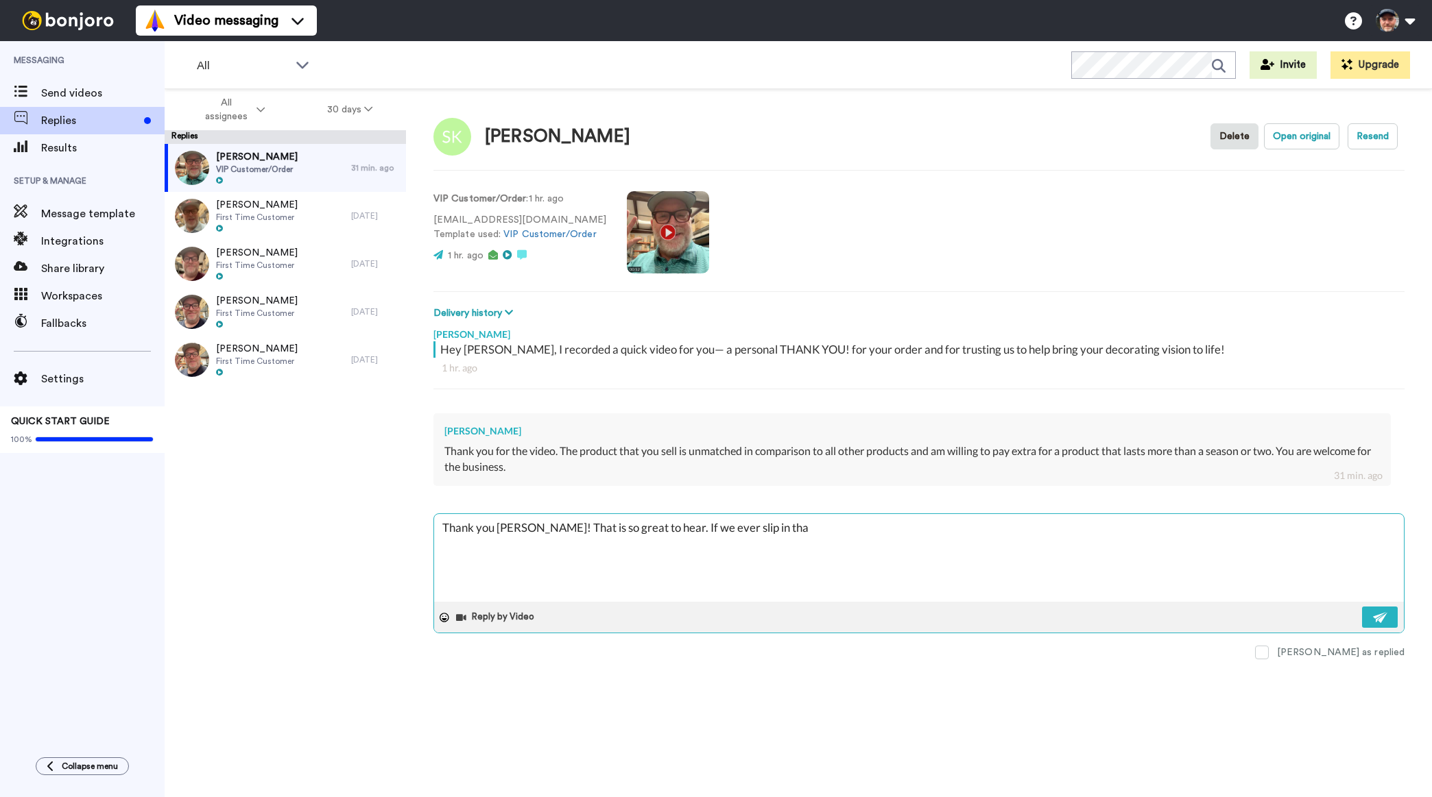
type textarea "x"
type textarea "Thank you Steve! That is so great to hear. If we ever slip in that"
type textarea "x"
type textarea "Thank you Steve! That is so great to hear. If we ever slip in that"
type textarea "x"
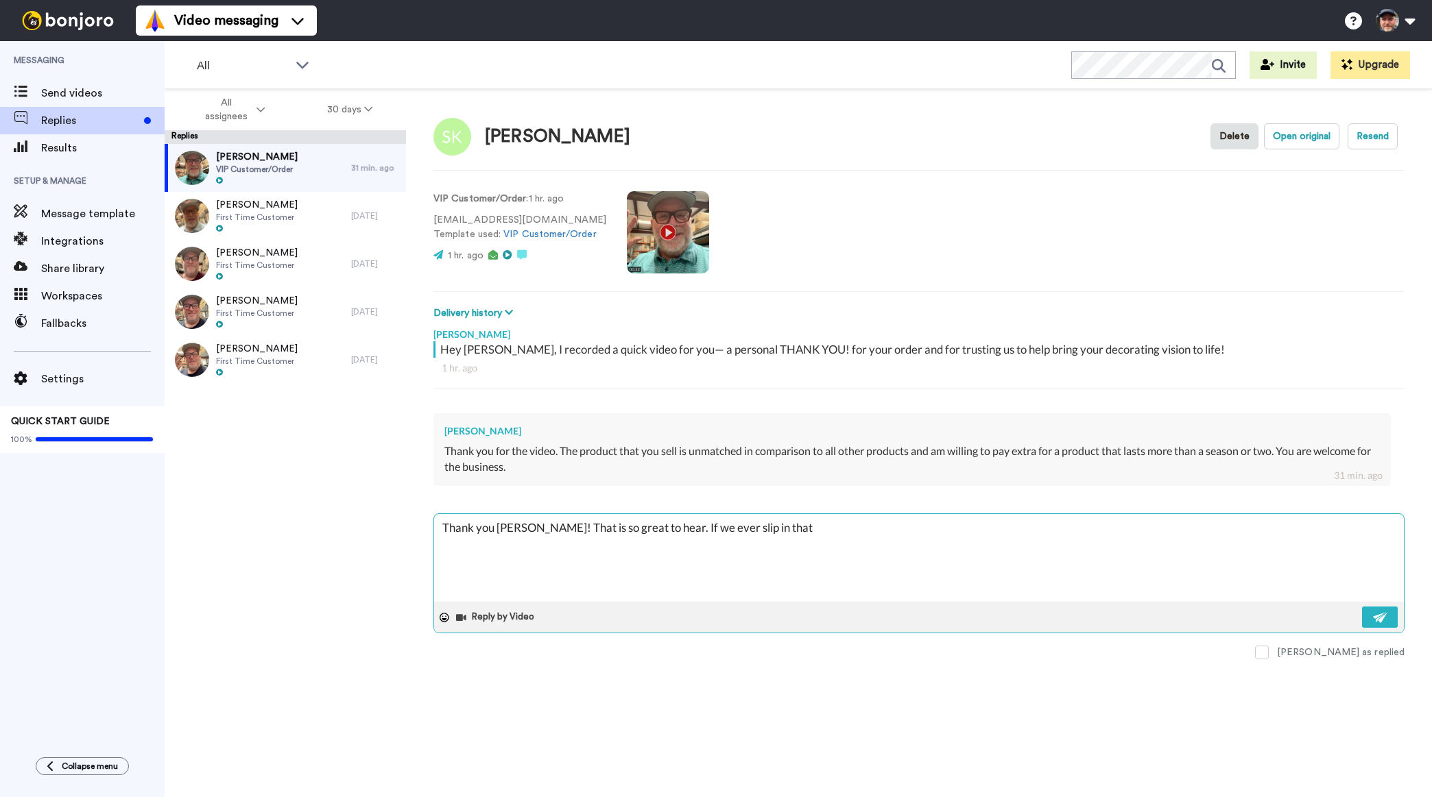
type textarea "Thank you Steve! That is so great to hear. If we ever slip in that r"
type textarea "x"
type textarea "Thank you Steve! That is so great to hear. If we ever slip in that re"
type textarea "x"
type textarea "Thank you Steve! That is so great to hear. If we ever slip in that reg"
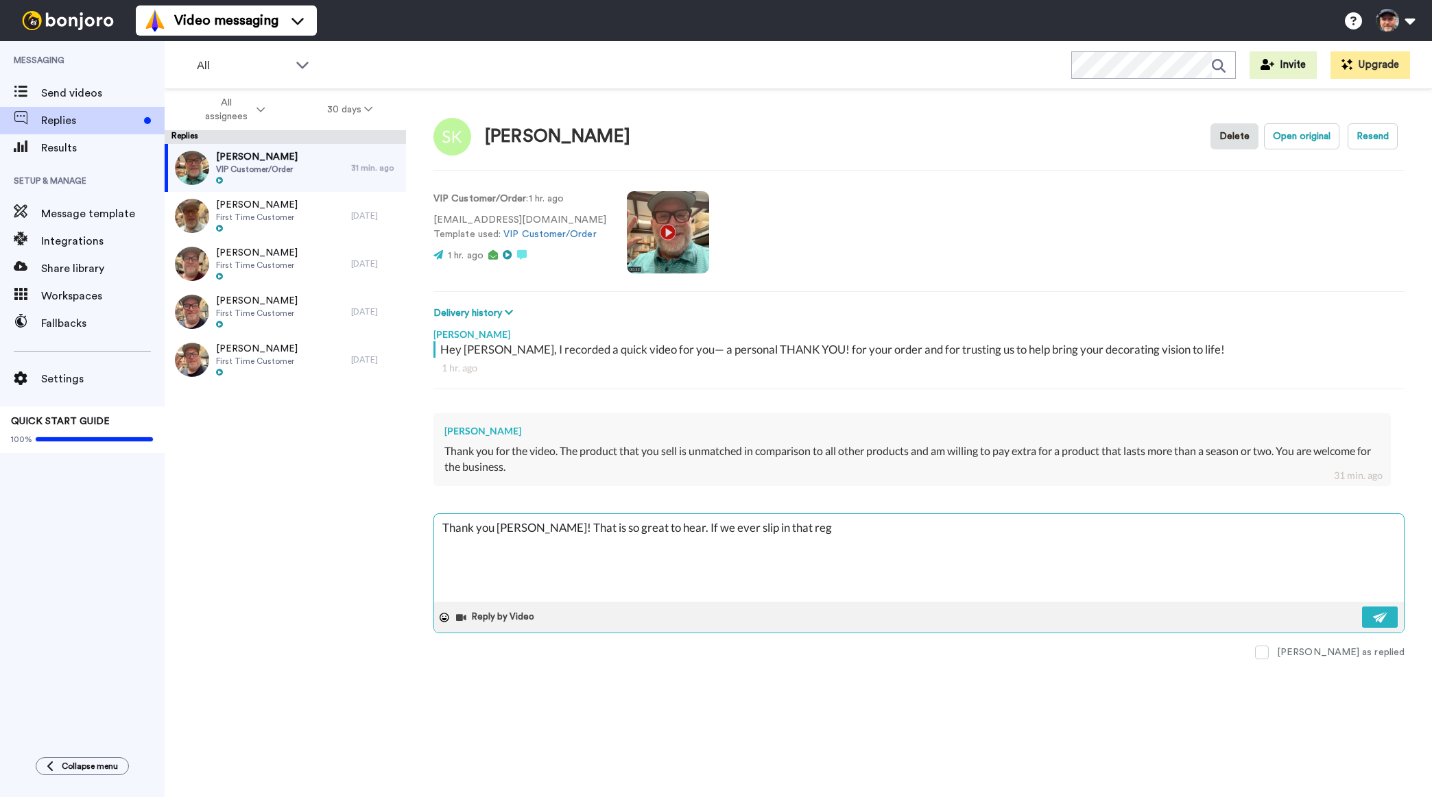
type textarea "x"
type textarea "Thank you Steve! That is so great to hear. If we ever slip in that rega"
type textarea "x"
type textarea "Thank you Steve! That is so great to hear. If we ever slip in that regar"
type textarea "x"
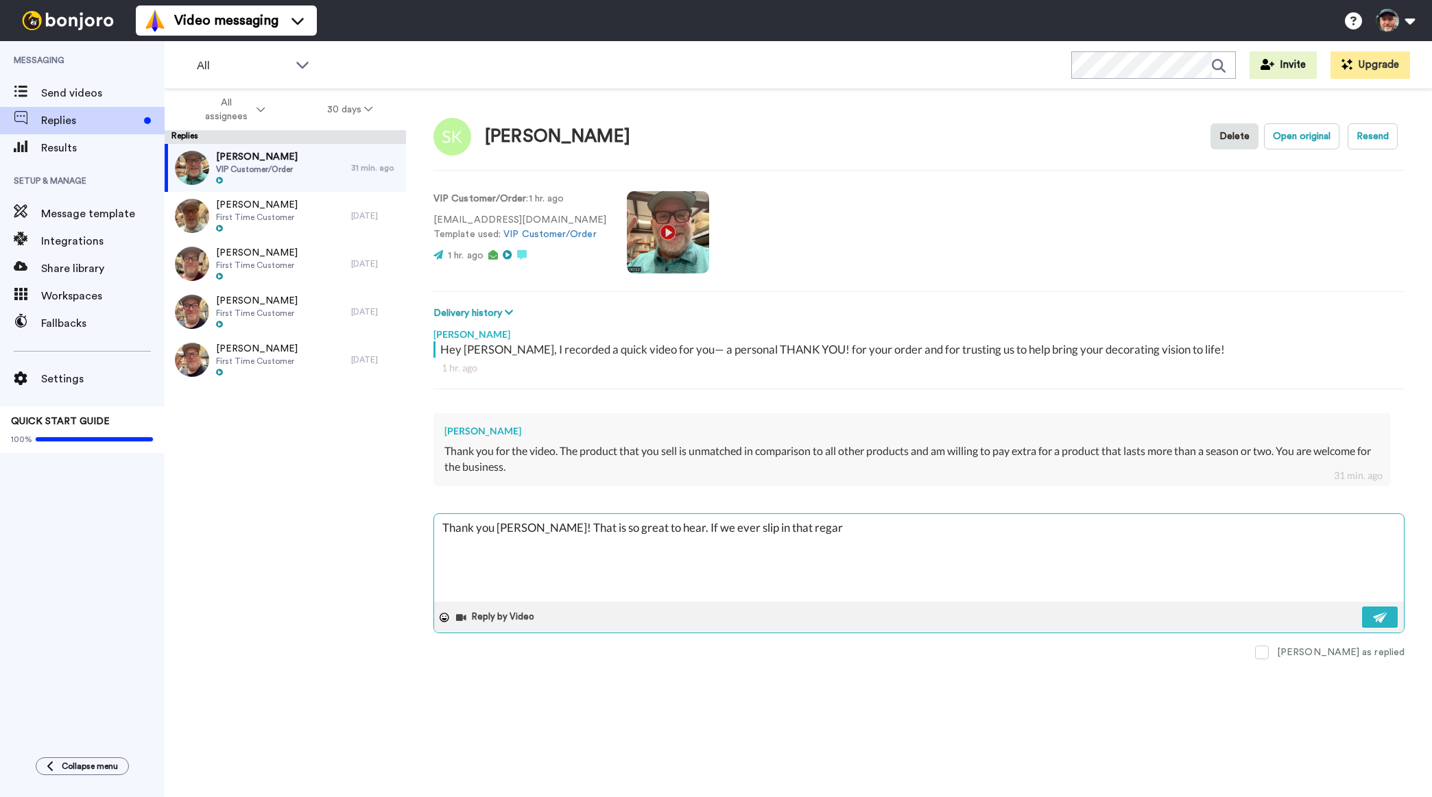
type textarea "Thank you Steve! That is so great to hear. If we ever slip in that regard"
type textarea "x"
type textarea "Thank you Steve! That is so great to hear. If we ever slip in that regard,"
type textarea "x"
type textarea "Thank you Steve! That is so great to hear. If we ever slip in that regard, p"
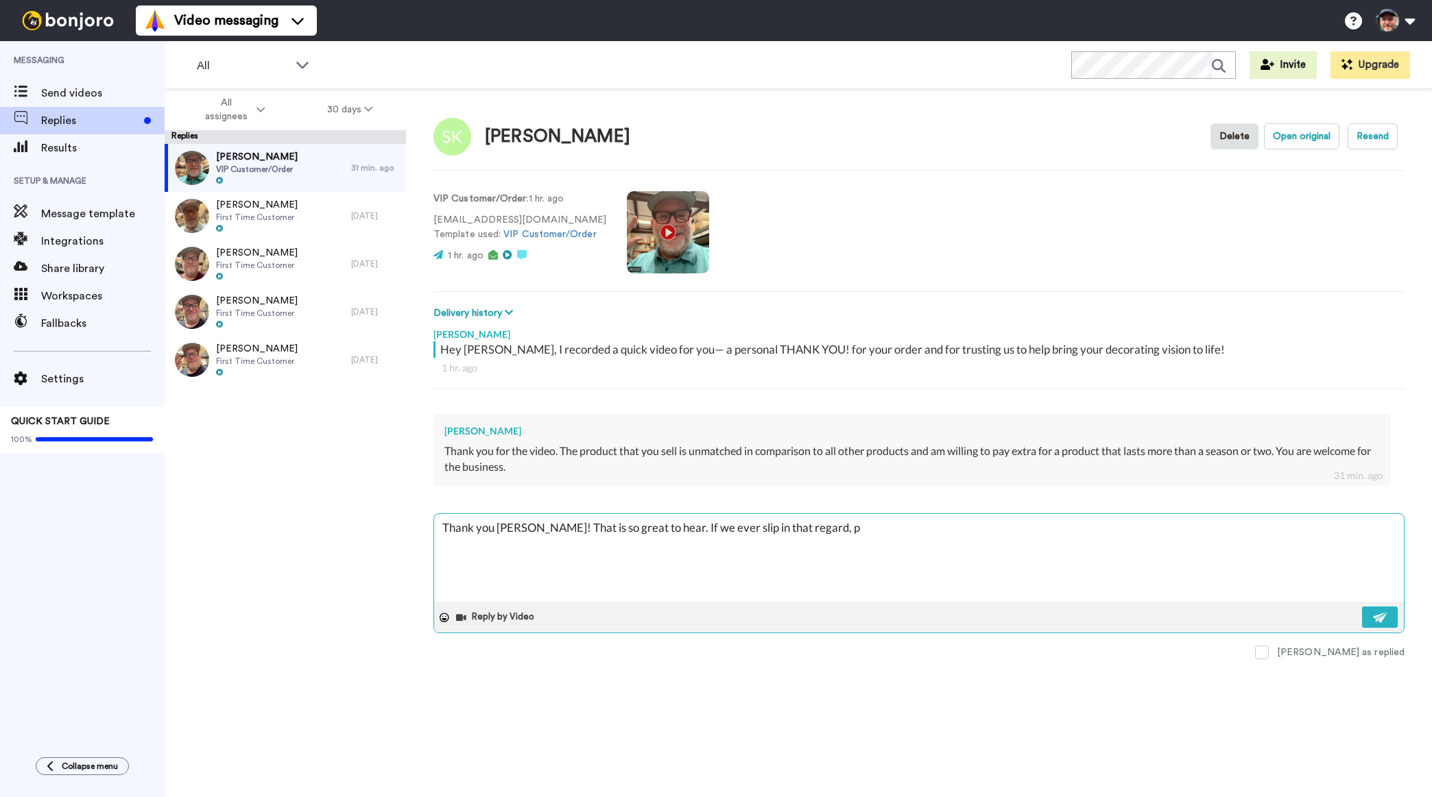
type textarea "x"
type textarea "Thank you Steve! That is so great to hear. If we ever slip in that regard, pl"
type textarea "x"
type textarea "Thank you Steve! That is so great to hear. If we ever slip in that regard, ple"
type textarea "x"
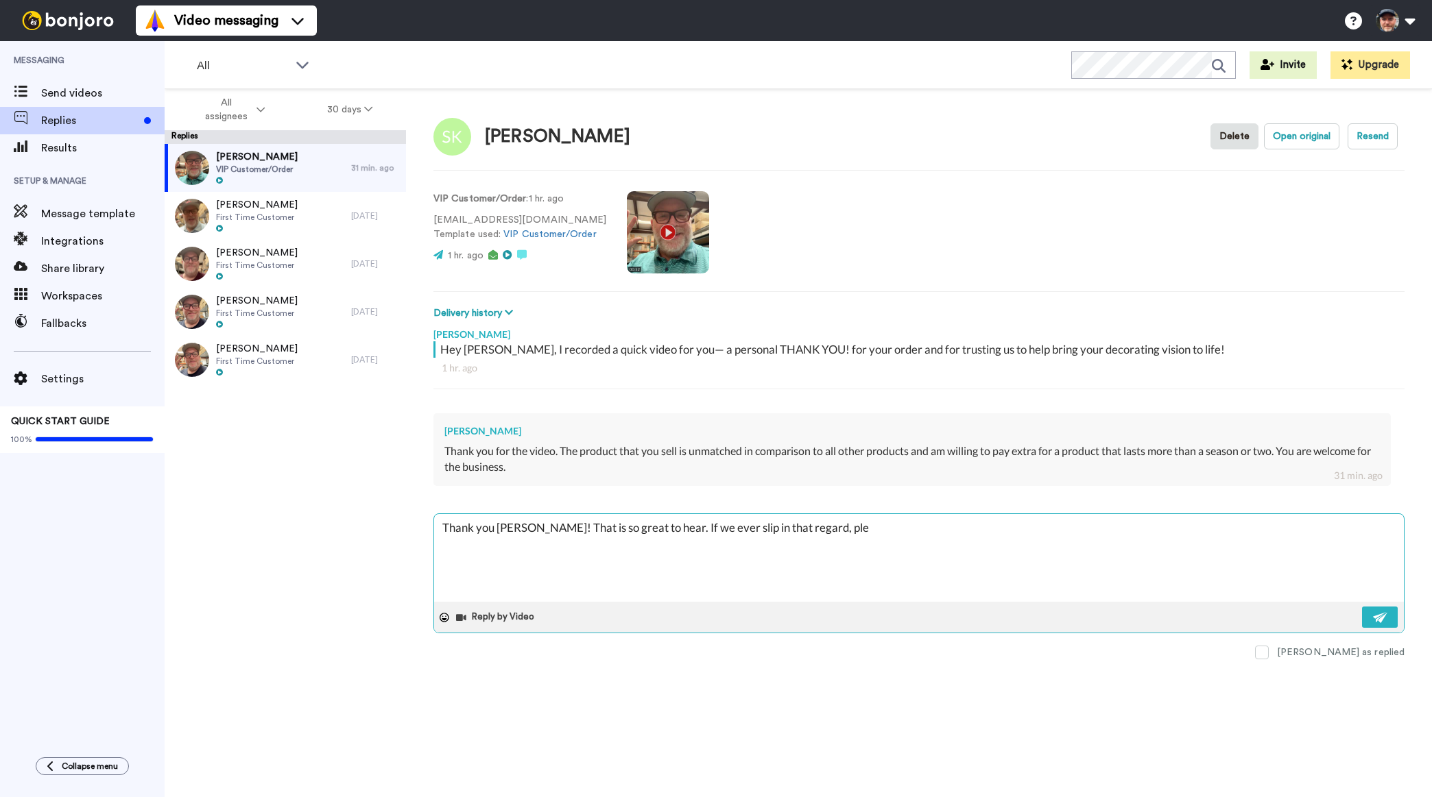
type textarea "Thank you Steve! That is so great to hear. If we ever slip in that regard, plea"
type textarea "x"
type textarea "Thank you Steve! That is so great to hear. If we ever slip in that regard, pleas"
type textarea "x"
type textarea "Thank you Steve! That is so great to hear. If we ever slip in that regard, plea…"
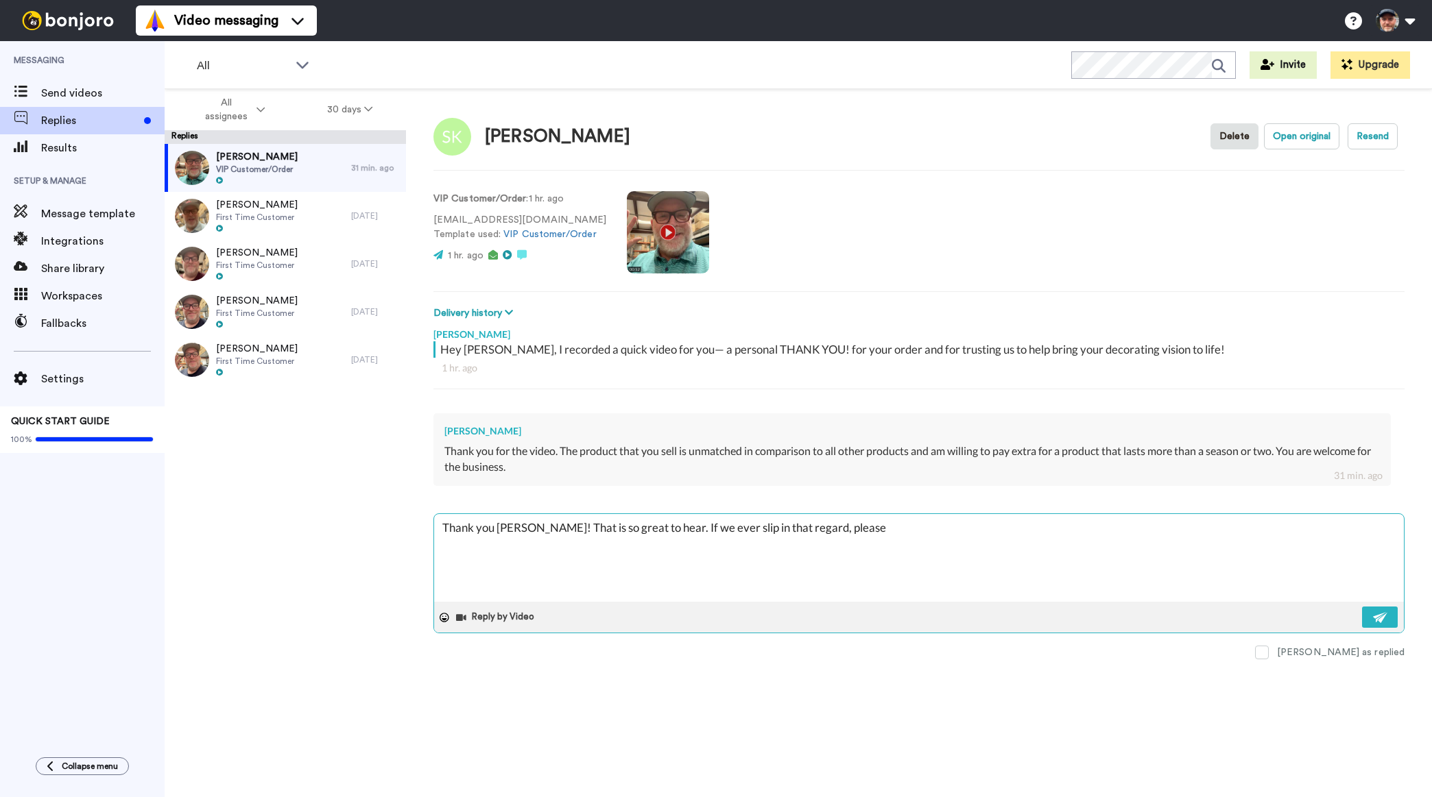
type textarea "x"
type textarea "Thank you Steve! That is so great to hear. If we ever slip in that regard, plea…"
type textarea "x"
type textarea "Thank you Steve! That is so great to hear. If we ever slip in that regard, plea…"
type textarea "x"
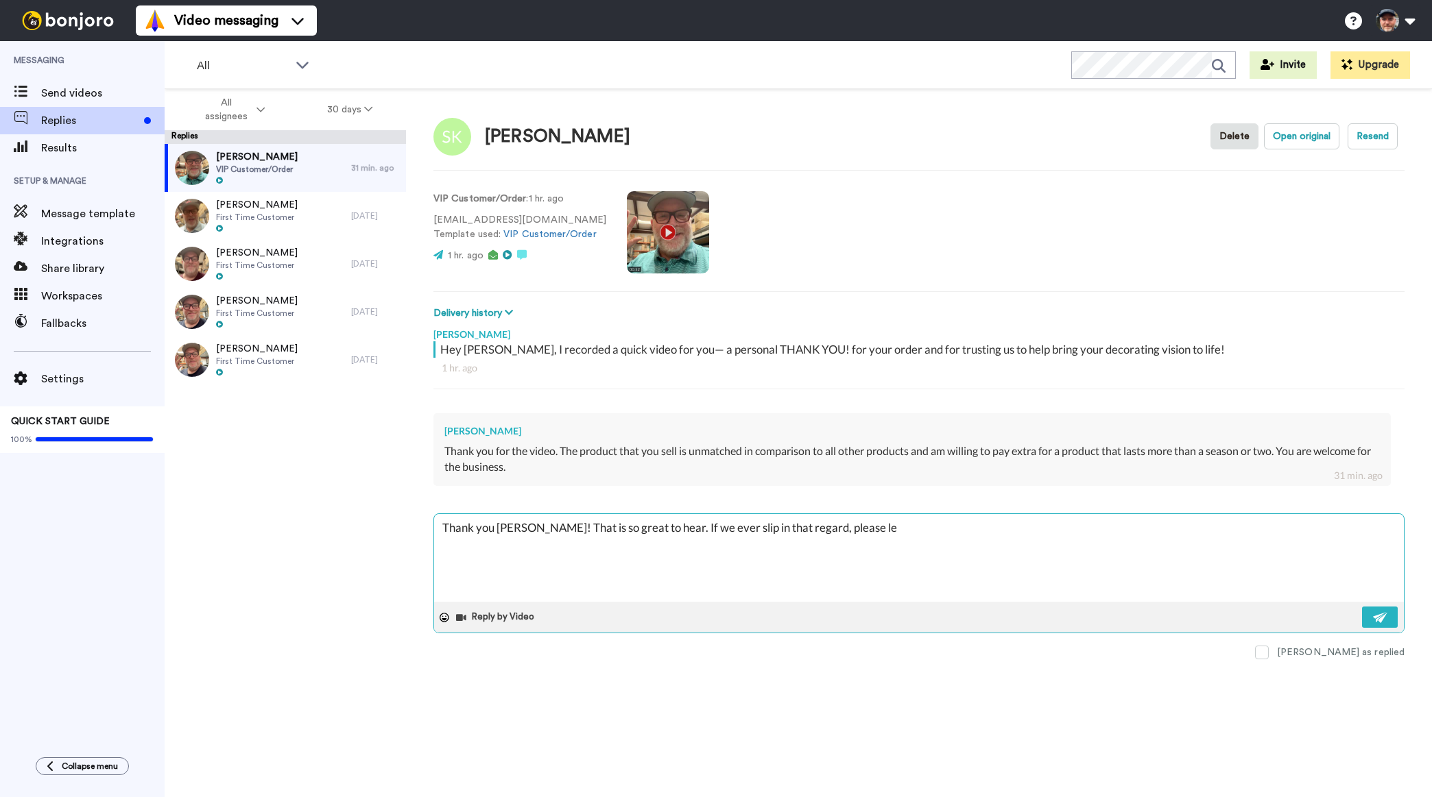
type textarea "Thank you Steve! That is so great to hear. If we ever slip in that regard, plea…"
type textarea "x"
type textarea "Thank you Steve! That is so great to hear. If we ever slip in that regard, plea…"
type textarea "x"
type textarea "Thank you Steve! That is so great to hear. If we ever slip in that regard, plea…"
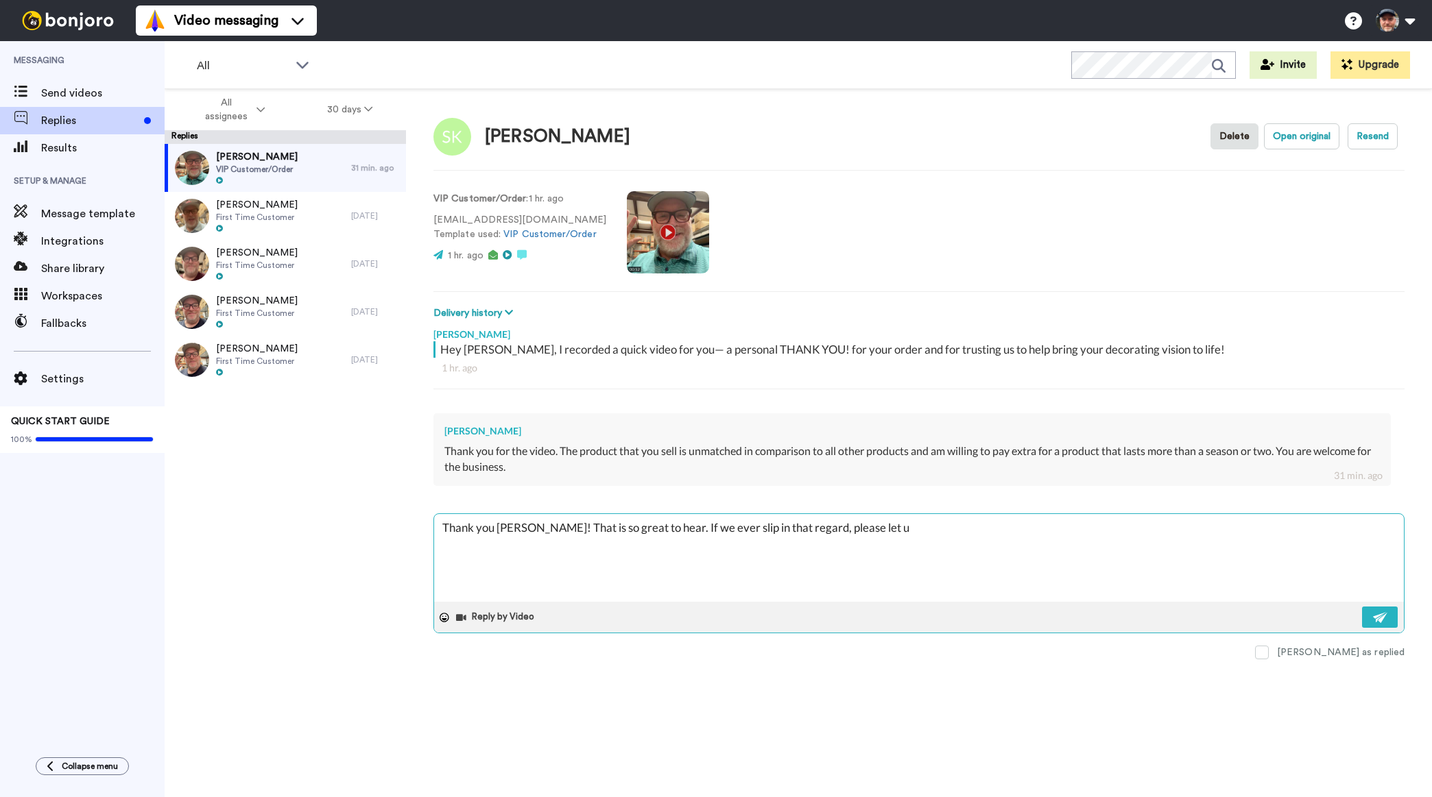
type textarea "x"
type textarea "Thank you Steve! That is so great to hear. If we ever slip in that regard, plea…"
type textarea "x"
type textarea "Thank you Steve! That is so great to hear. If we ever slip in that regard, plea…"
type textarea "x"
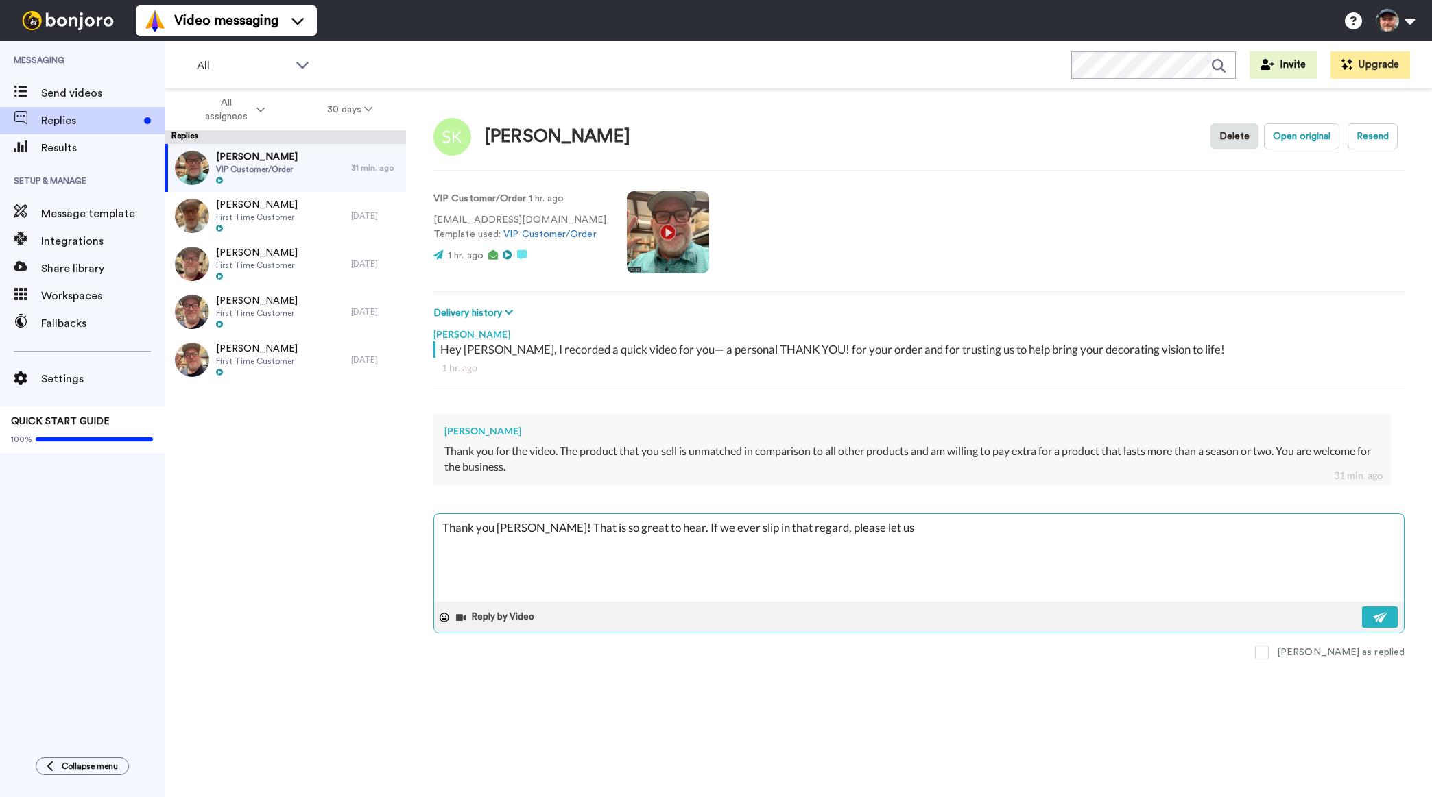
type textarea "Thank you Steve! That is so great to hear. If we ever slip in that regard, plea…"
type textarea "x"
type textarea "Thank you Steve! That is so great to hear. If we ever slip in that regard, plea…"
type textarea "x"
type textarea "Thank you Steve! That is so great to hear. If we ever slip in that regard, plea…"
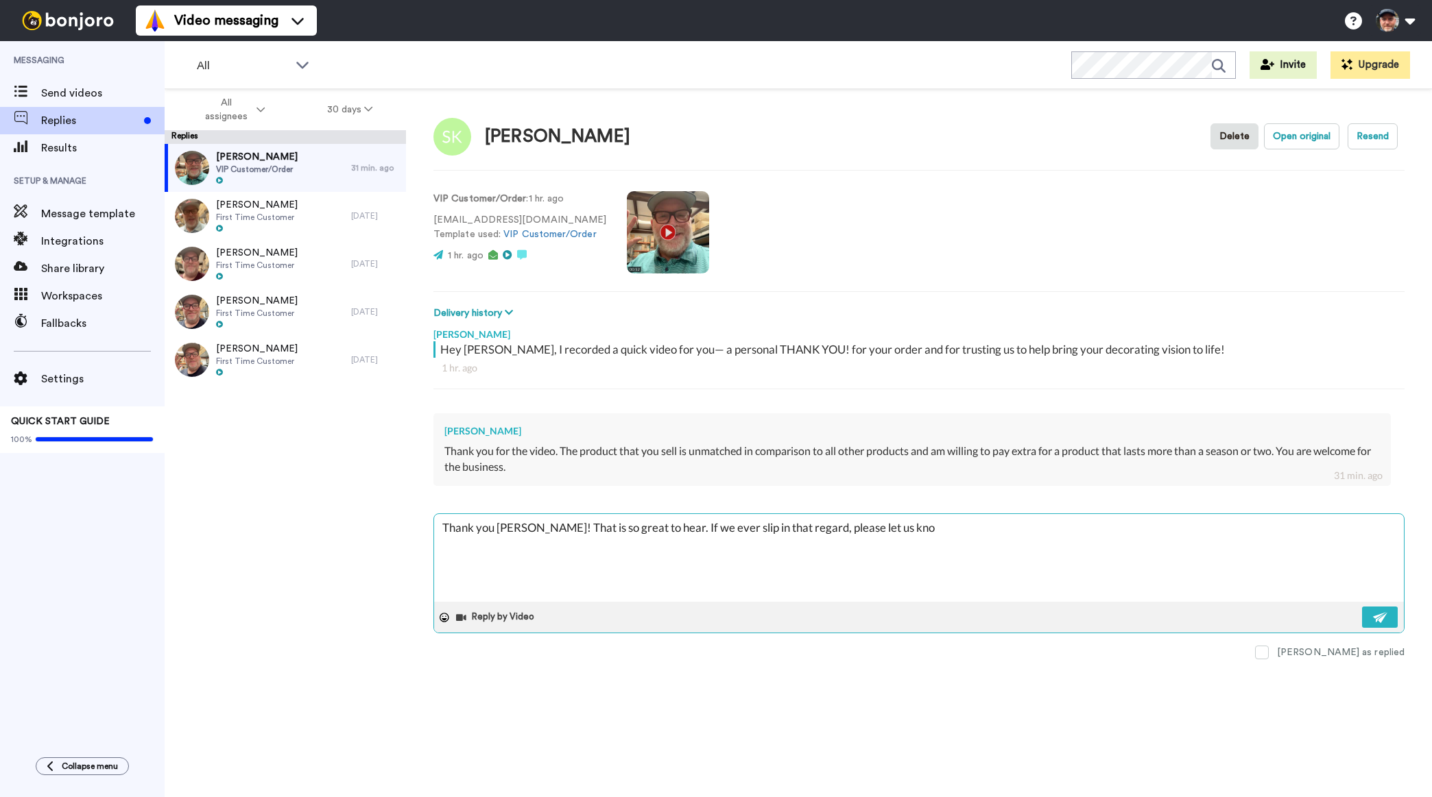
type textarea "x"
type textarea "Thank you Steve! That is so great to hear. If we ever slip in that regard, plea…"
type textarea "x"
type textarea "Thank you Steve! That is so great to hear. If we ever slip in that regard, plea…"
type textarea "x"
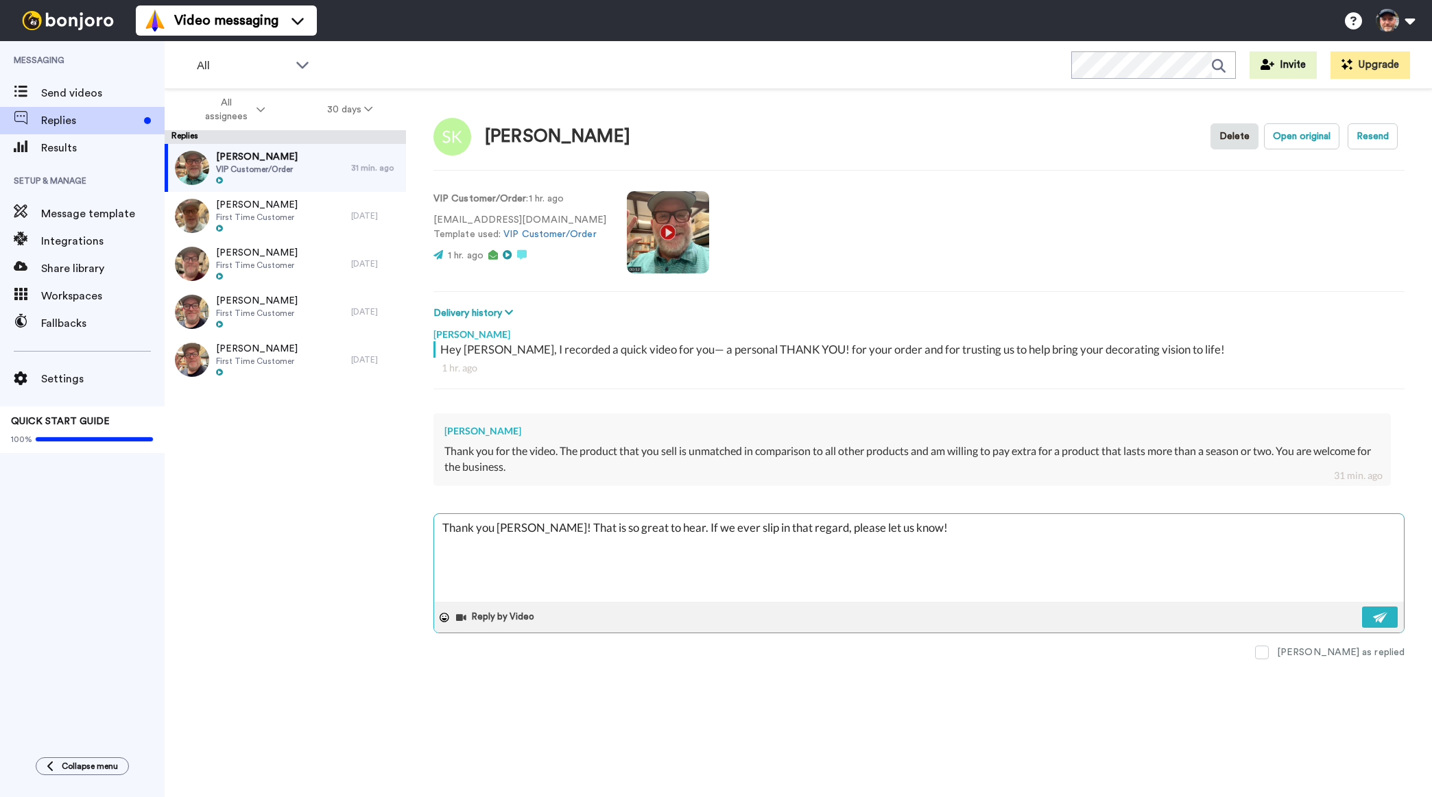
type textarea "Thank you Steve! That is so great to hear. If we ever slip in that regard, plea…"
type textarea "x"
type textarea "Thank you Steve! That is so great to hear. If we ever slip in that regard, plea…"
type textarea "x"
type textarea "Thank you Steve! That is so great to hear. If we ever slip in that regard, plea…"
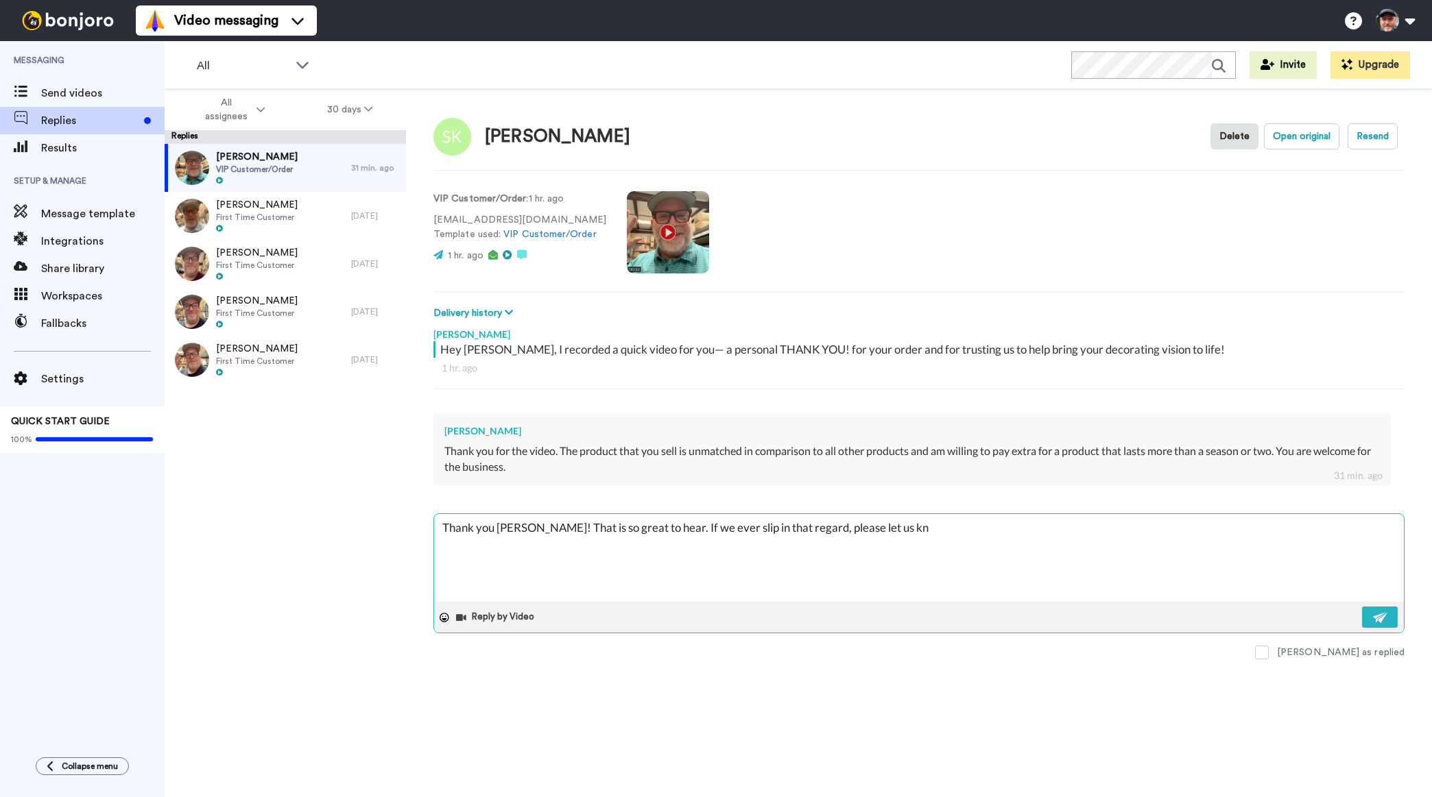
type textarea "x"
type textarea "Thank you Steve! That is so great to hear. If we ever slip in that regard, plea…"
type textarea "x"
type textarea "Thank you Steve! That is so great to hear. If we ever slip in that regard, plea…"
type textarea "x"
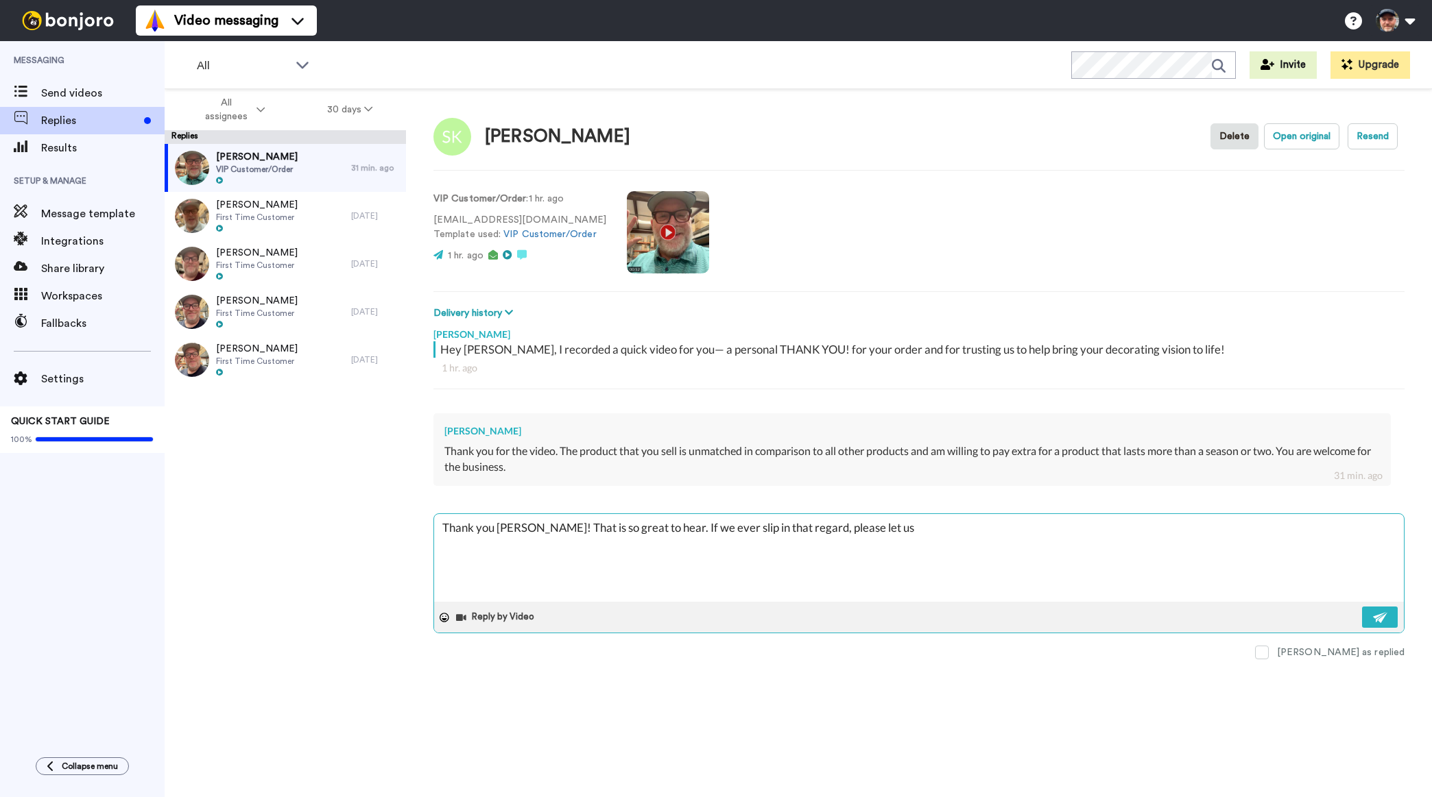
type textarea "Thank you Steve! That is so great to hear. If we ever slip in that regard, plea…"
type textarea "x"
type textarea "Thank you Steve! That is so great to hear. If we ever slip in that regard, plea…"
type textarea "x"
type textarea "Thank you Steve! That is so great to hear. If we ever slip in that regard, plea…"
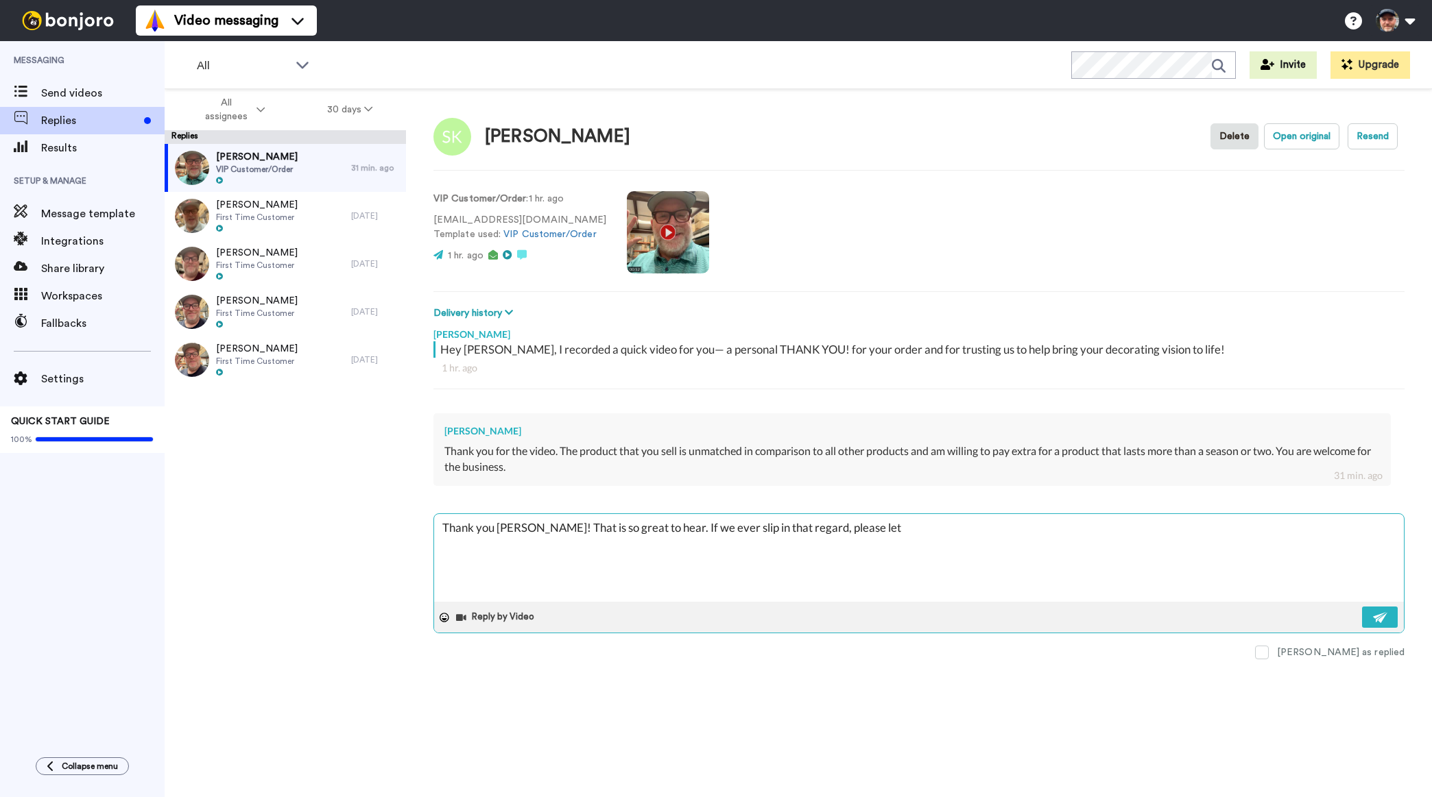
type textarea "x"
type textarea "Thank you Steve! That is so great to hear. If we ever slip in that regard, plea…"
type textarea "x"
type textarea "Thank you Steve! That is so great to hear. If we ever slip in that regard, plea…"
type textarea "x"
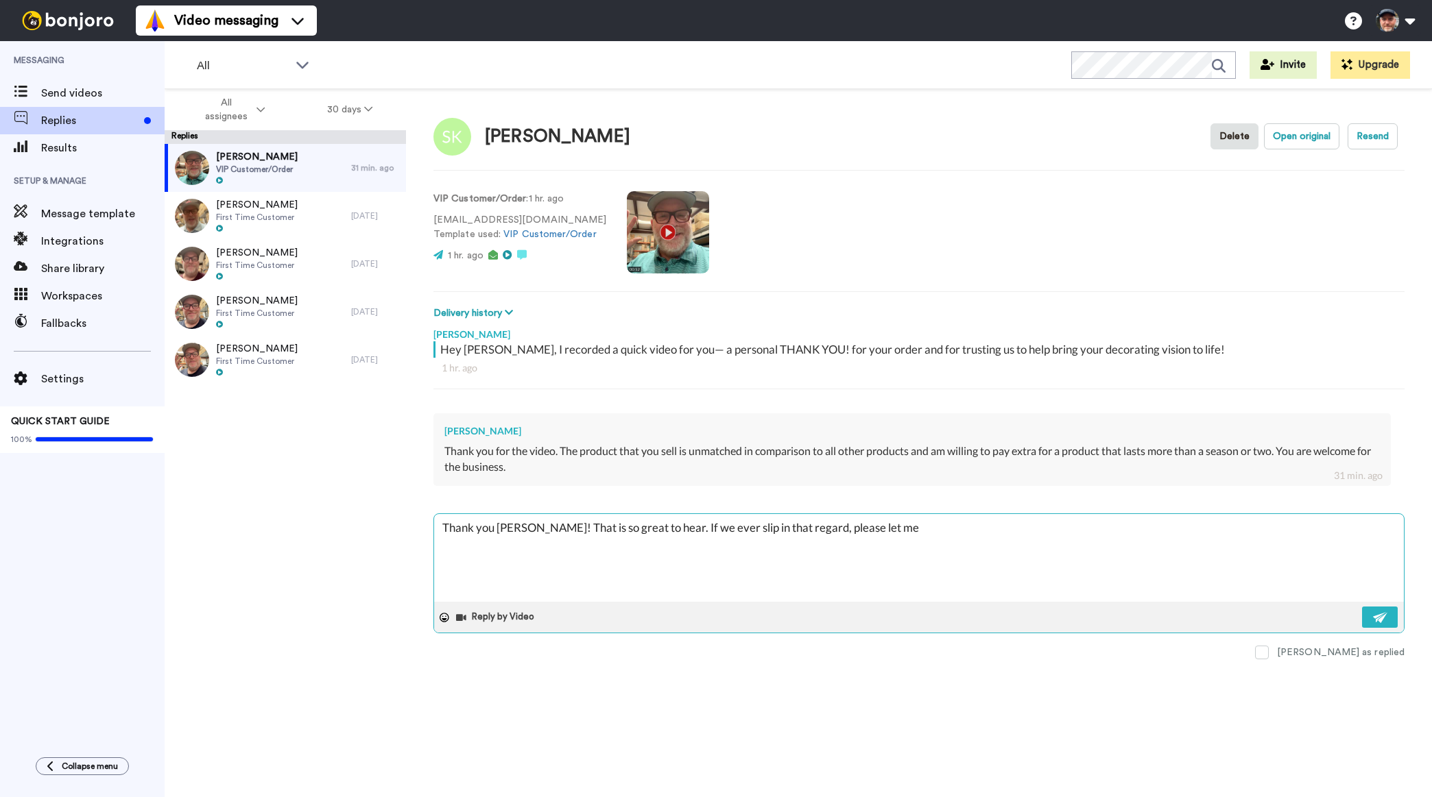
type textarea "Thank you Steve! That is so great to hear. If we ever slip in that regard, plea…"
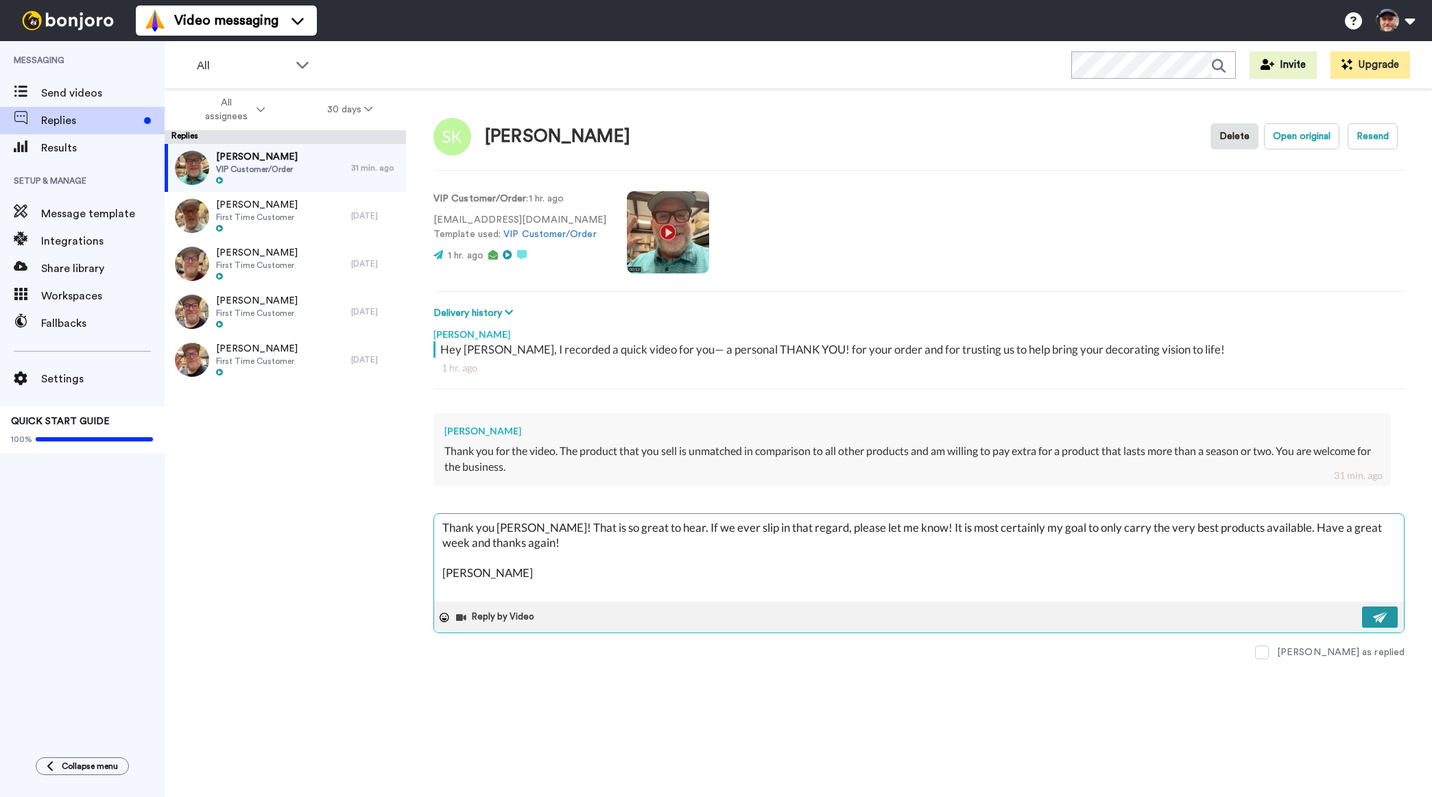
click at [1368, 620] on button at bounding box center [1380, 617] width 36 height 21
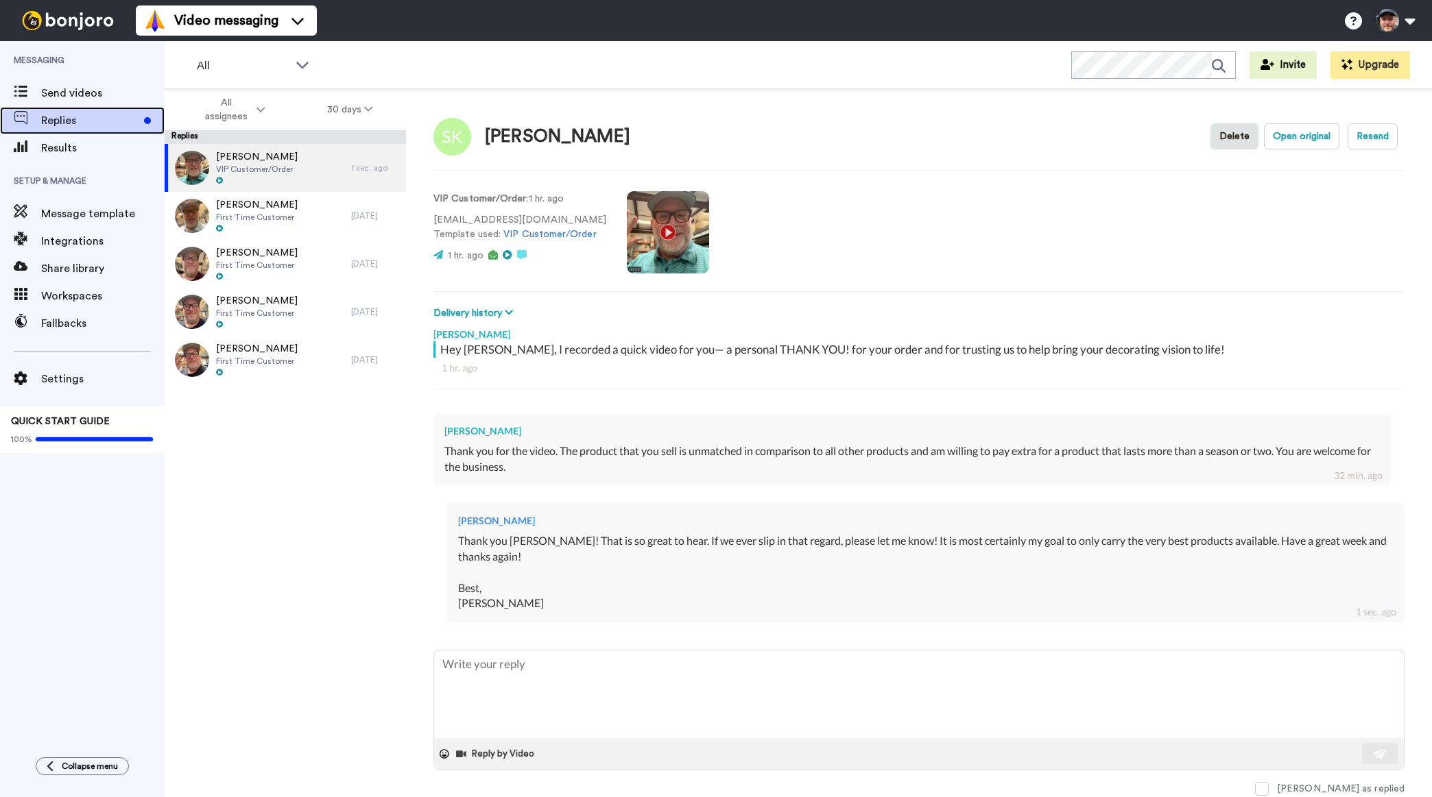
click at [55, 120] on span "Replies" at bounding box center [89, 120] width 97 height 16
click at [59, 96] on span "Send videos" at bounding box center [102, 93] width 123 height 16
